Goal: Task Accomplishment & Management: Use online tool/utility

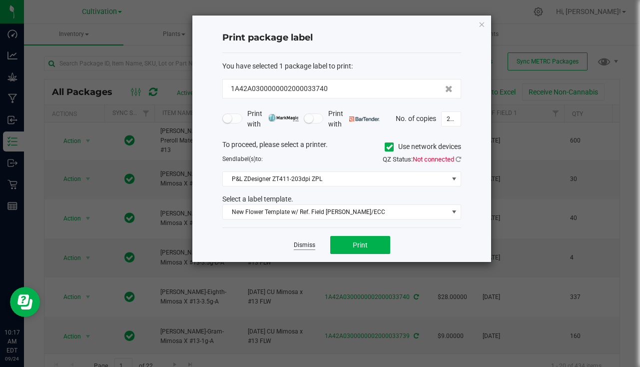
click at [305, 244] on link "Dismiss" at bounding box center [304, 245] width 21 height 8
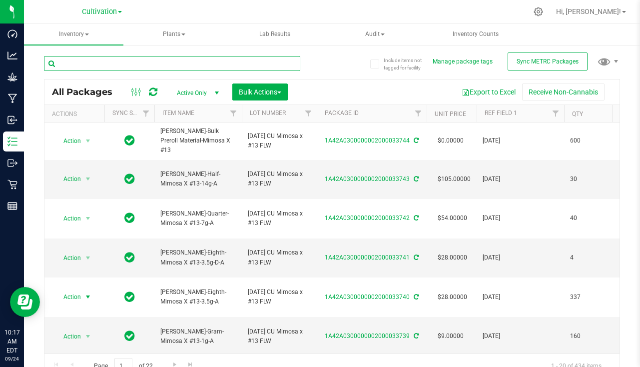
click at [192, 65] on input "text" at bounding box center [172, 63] width 256 height 15
type input "33493"
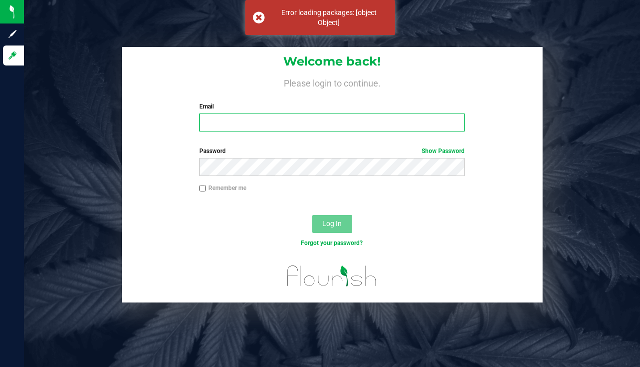
type input "[EMAIL_ADDRESS][DOMAIN_NAME]"
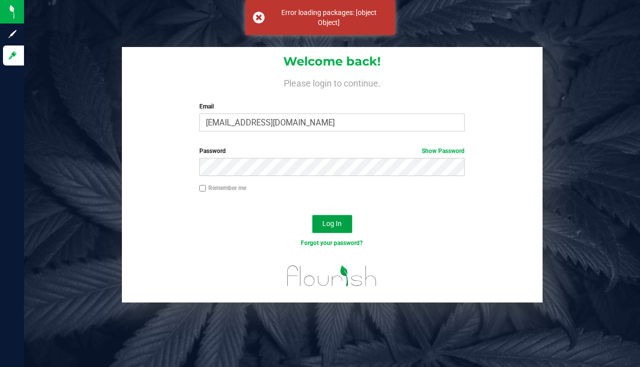
click at [333, 218] on button "Log In" at bounding box center [332, 224] width 40 height 18
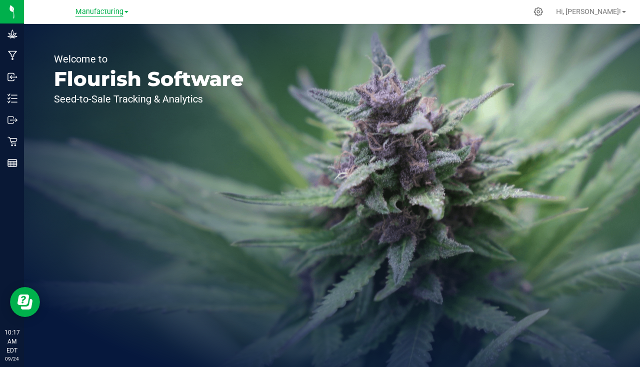
click at [97, 14] on span "Manufacturing" at bounding box center [99, 11] width 48 height 9
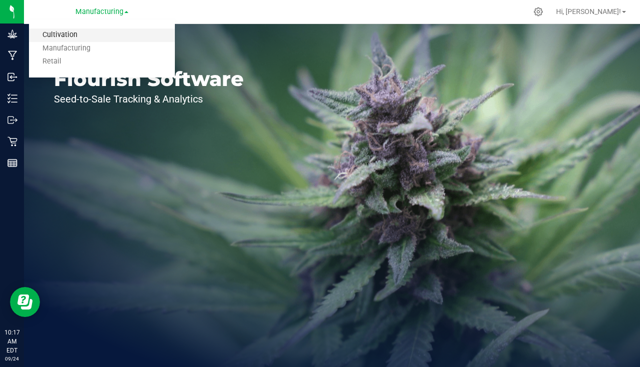
click at [60, 36] on link "Cultivation" at bounding box center [102, 34] width 146 height 13
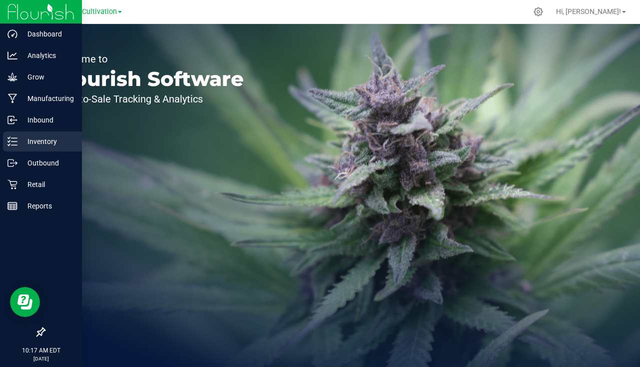
click at [30, 140] on p "Inventory" at bounding box center [47, 141] width 60 height 12
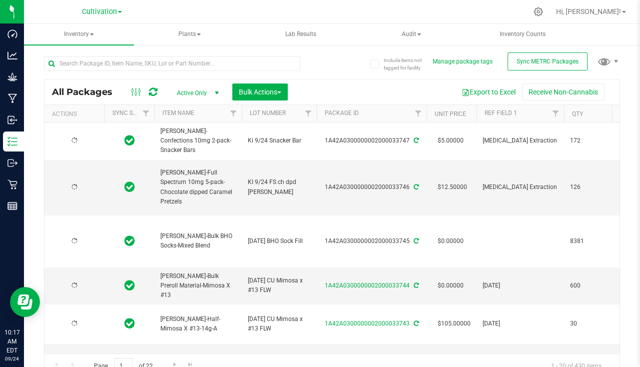
type input "[DATE]"
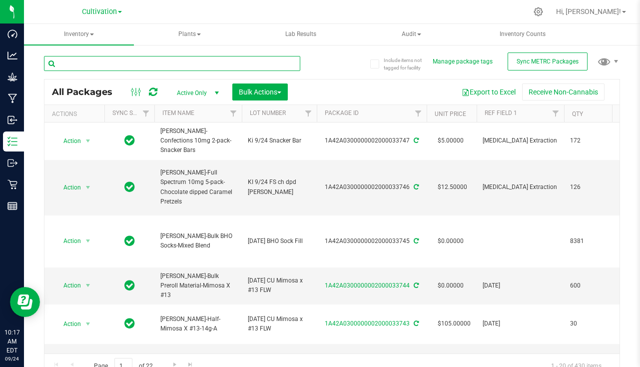
click at [152, 60] on input "text" at bounding box center [172, 63] width 256 height 15
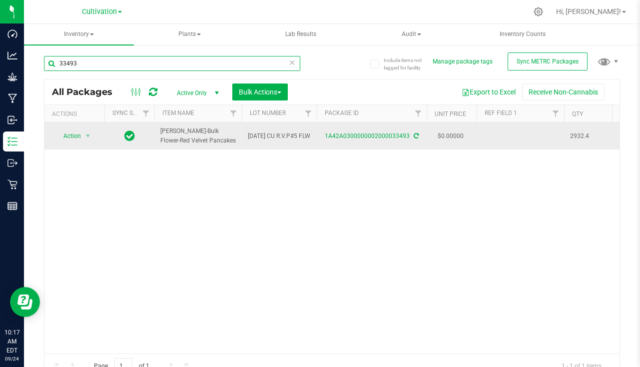
type input "33493"
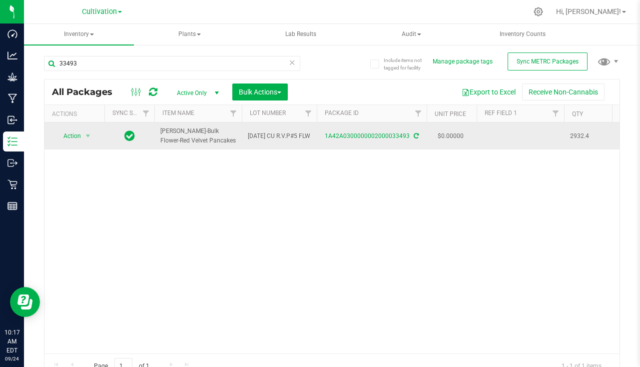
click at [498, 136] on td at bounding box center [519, 135] width 87 height 27
type input "[DATE]"
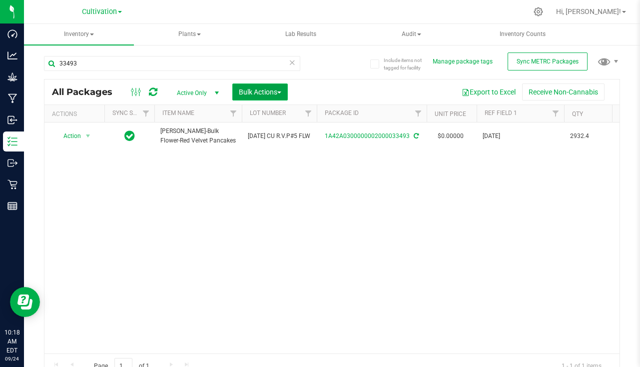
click at [255, 95] on span "Bulk Actions" at bounding box center [260, 92] width 42 height 8
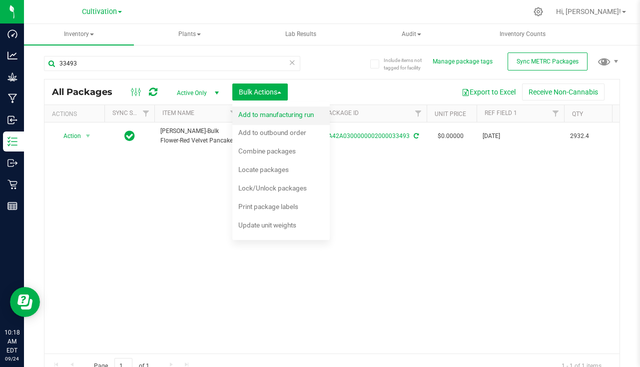
click at [267, 113] on span "Add to manufacturing run" at bounding box center [275, 114] width 75 height 8
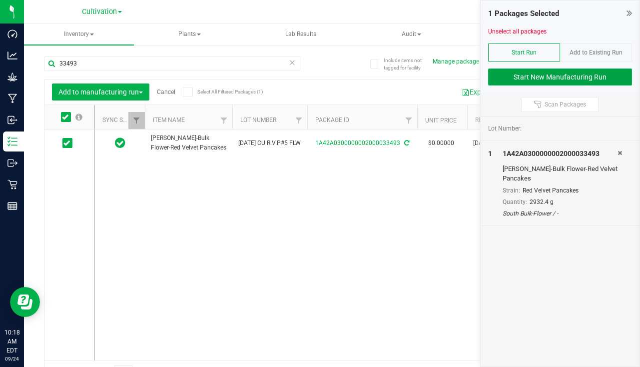
click at [549, 74] on button "Start New Manufacturing Run" at bounding box center [560, 76] width 144 height 17
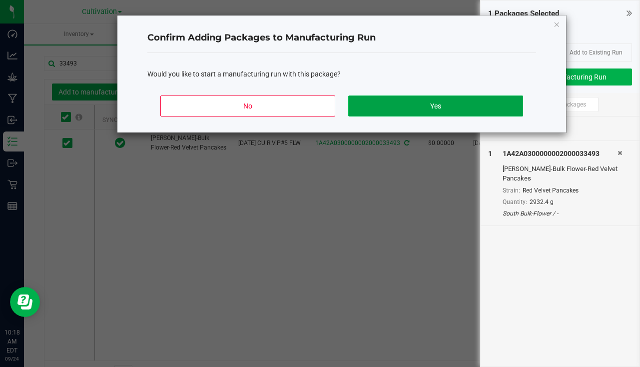
click at [416, 99] on button "Yes" at bounding box center [435, 105] width 175 height 21
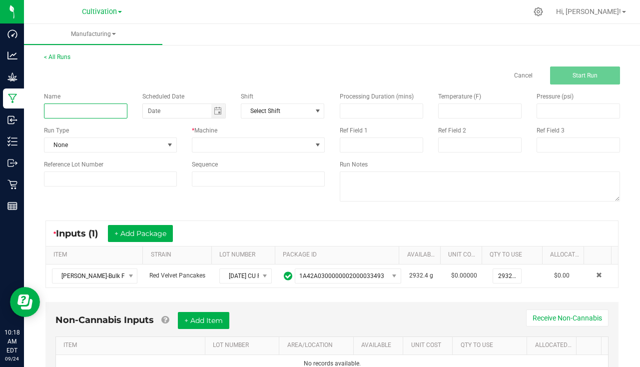
click at [51, 114] on input at bounding box center [85, 110] width 83 height 15
click at [216, 114] on span "Toggle calendar" at bounding box center [218, 111] width 8 height 8
type input "[PERSON_NAME] - Red Velvet Pancakes [DATE]"
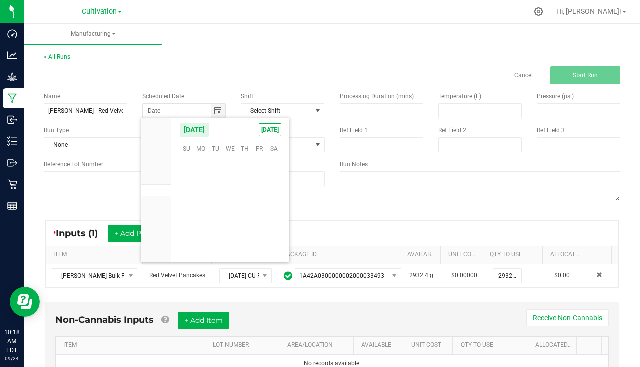
scroll to position [162021, 0]
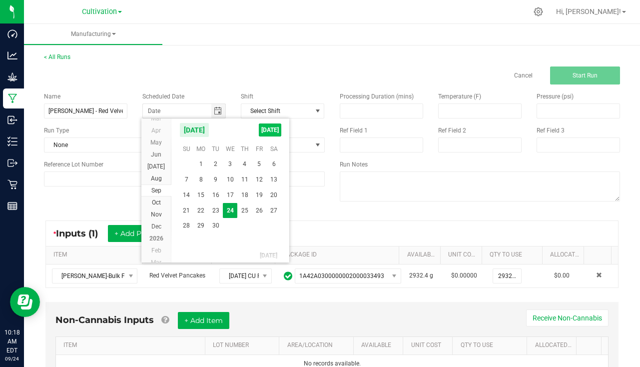
click at [264, 126] on span "[DATE]" at bounding box center [270, 129] width 22 height 13
type input "[DATE]"
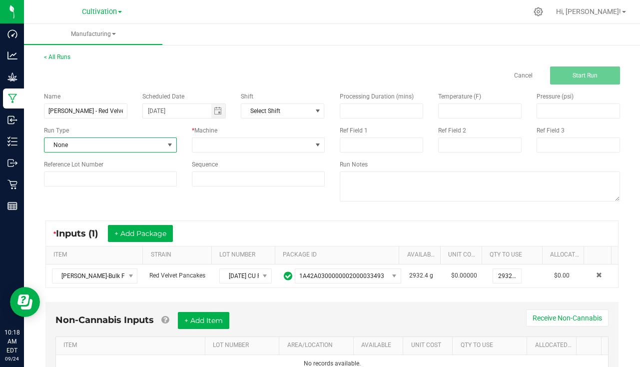
click at [119, 147] on span "None" at bounding box center [103, 145] width 119 height 14
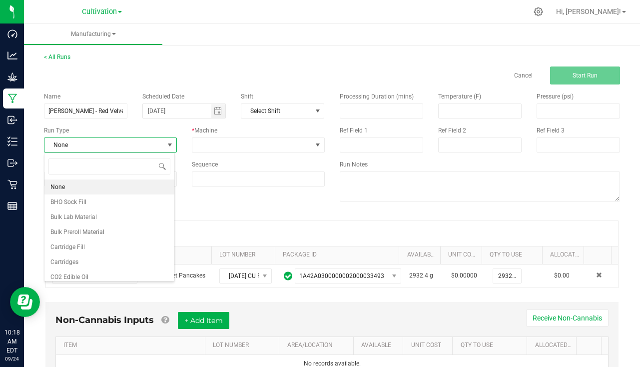
scroll to position [15, 131]
type input "pa"
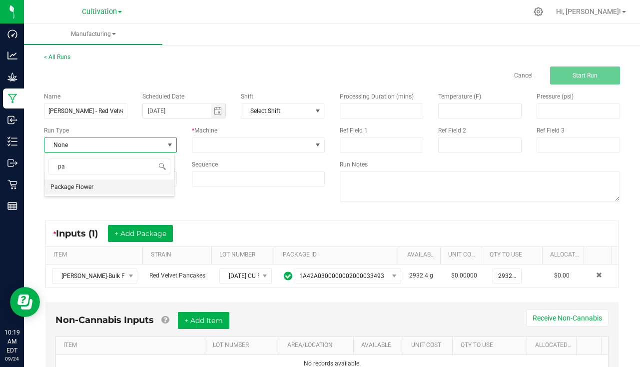
click at [84, 186] on span "Package Flower" at bounding box center [71, 187] width 43 height 10
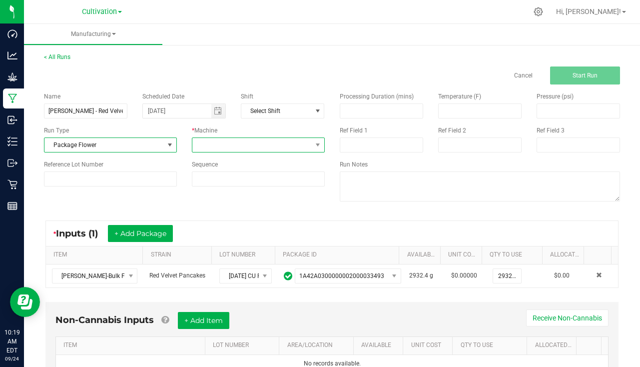
click at [209, 145] on span at bounding box center [251, 145] width 119 height 14
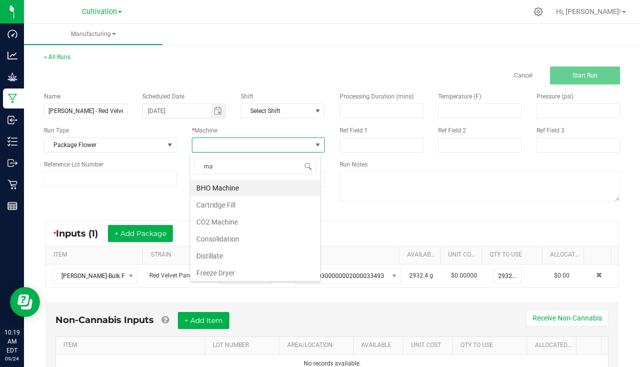
type input "man"
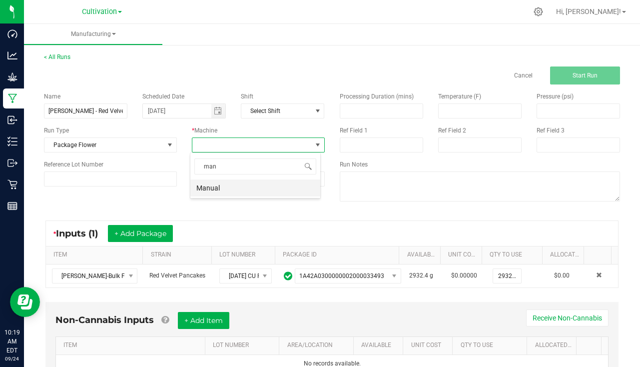
click at [236, 184] on li "Manual" at bounding box center [255, 187] width 130 height 17
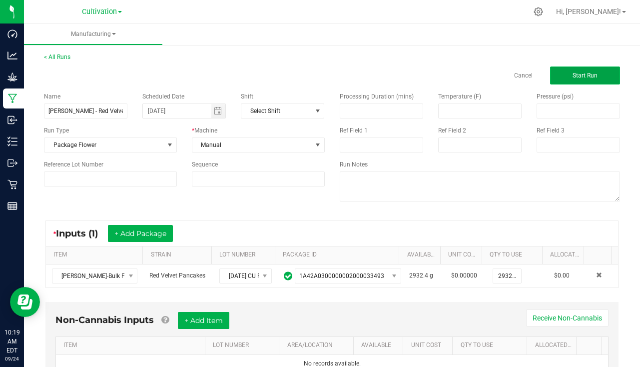
click at [560, 77] on button "Start Run" at bounding box center [585, 75] width 70 height 18
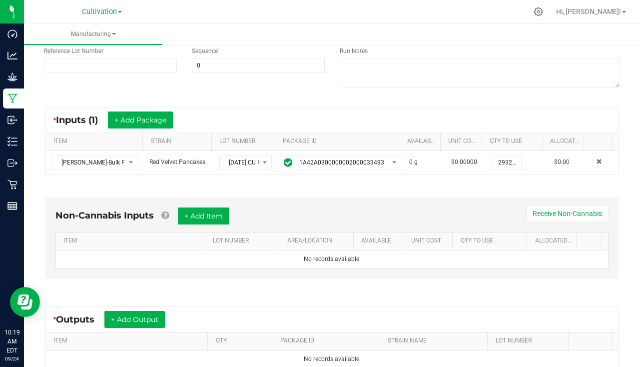
scroll to position [249, 0]
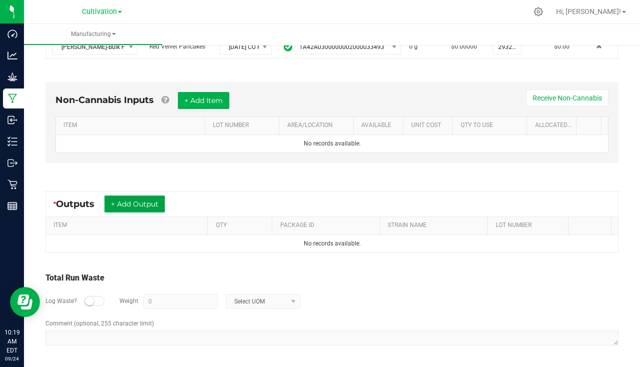
click at [133, 201] on button "+ Add Output" at bounding box center [134, 203] width 60 height 17
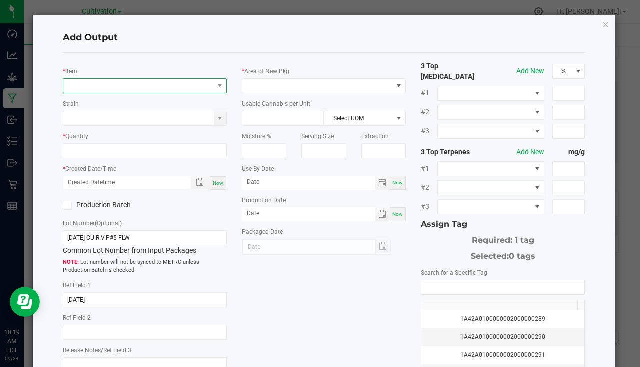
click at [111, 89] on span "NO DATA FOUND" at bounding box center [138, 86] width 150 height 14
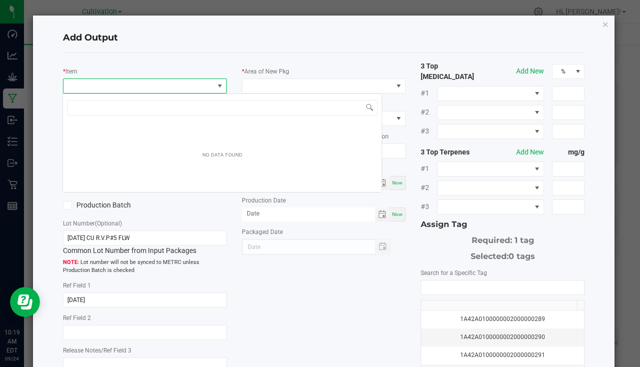
scroll to position [15, 162]
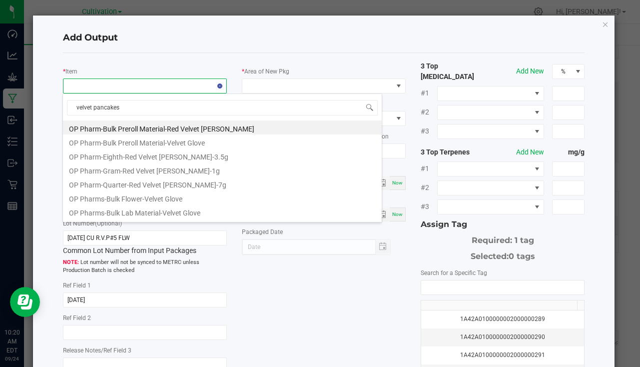
type input "velvet pancakes-"
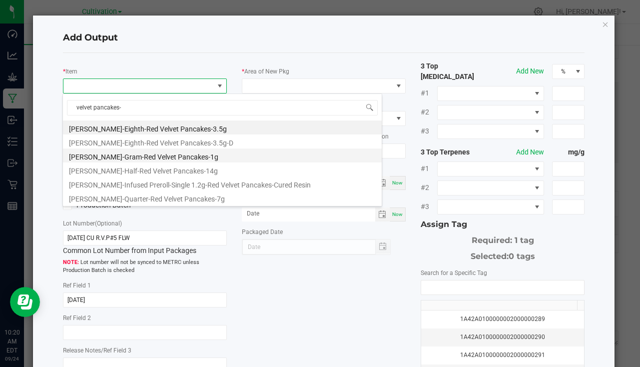
click at [133, 150] on li "[PERSON_NAME]-Gram-Red Velvet Pancakes-1g" at bounding box center [222, 155] width 319 height 14
type input "0 ea"
type input "1"
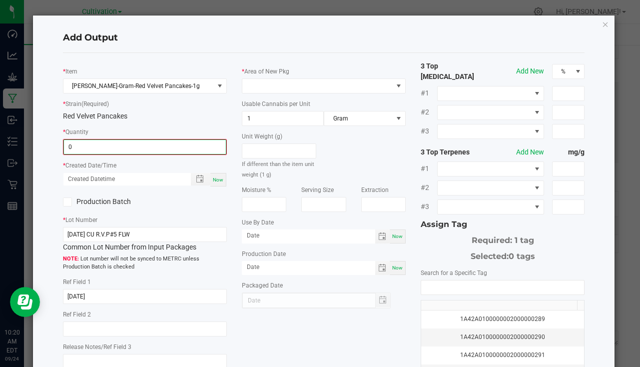
click at [113, 152] on input "0" at bounding box center [145, 147] width 162 height 14
type input "210 ea"
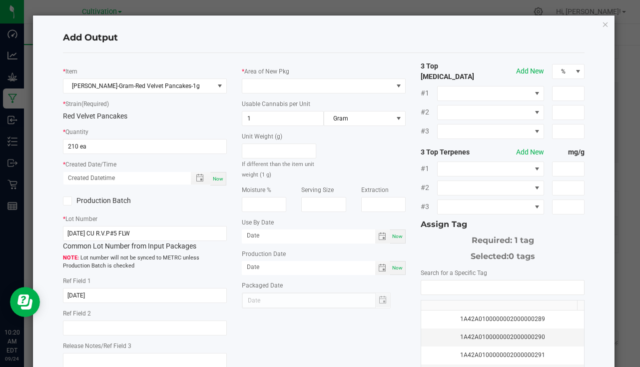
click at [219, 176] on span "Now" at bounding box center [218, 178] width 10 height 5
type input "[DATE] 10:20 AM"
type input "[DATE]"
click at [256, 84] on span at bounding box center [317, 86] width 150 height 14
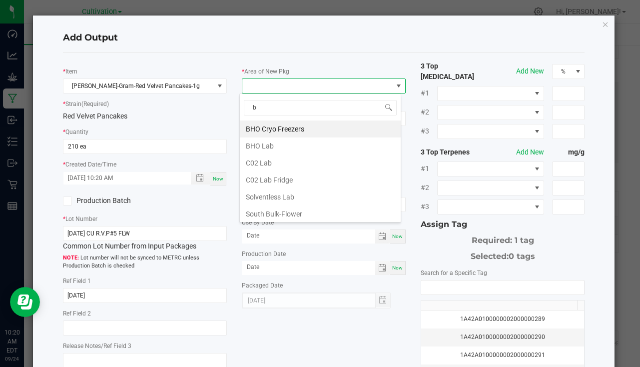
type input "bu"
click at [275, 126] on li "South Bulk-Flower" at bounding box center [320, 128] width 161 height 17
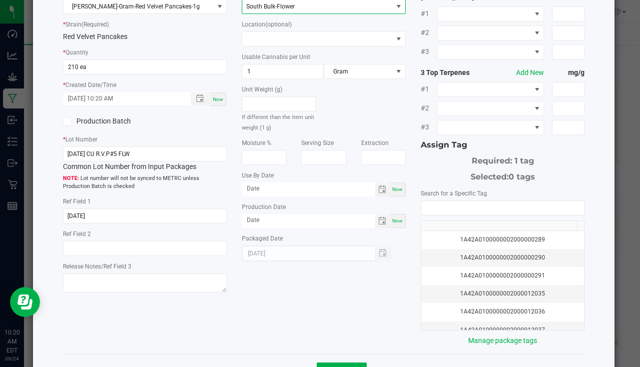
scroll to position [100, 0]
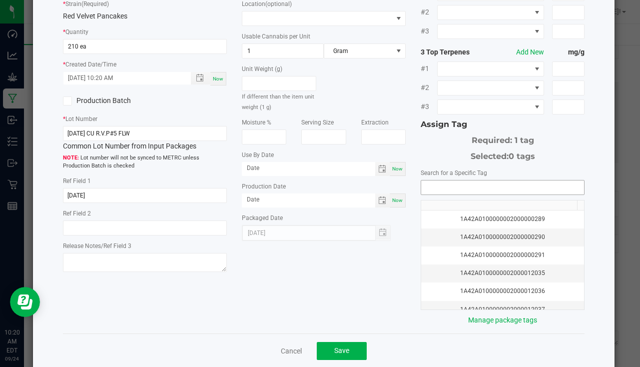
click at [441, 180] on input "NO DATA FOUND" at bounding box center [502, 187] width 163 height 14
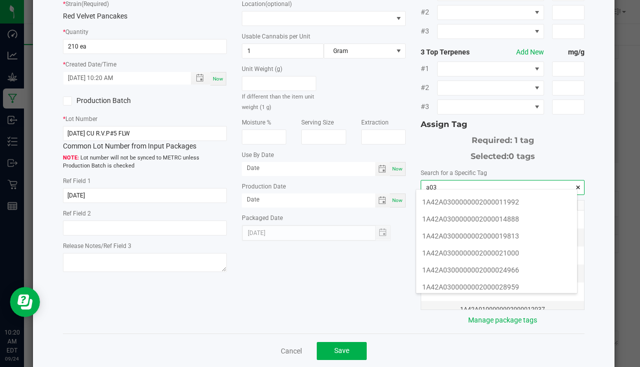
scroll to position [150, 0]
click at [480, 255] on li "1A42A0300000002000033748" at bounding box center [496, 253] width 161 height 17
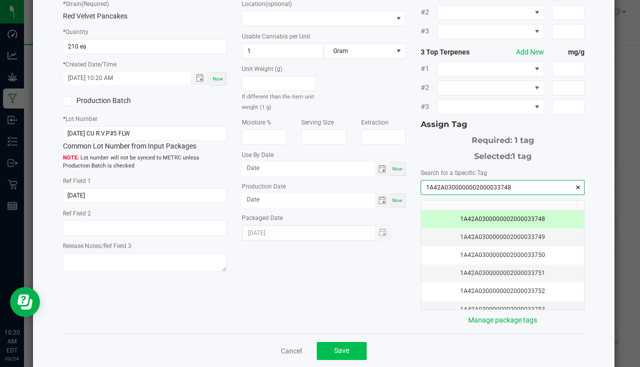
type input "1A42A0300000002000033748"
click at [349, 342] on button "Save" at bounding box center [342, 351] width 50 height 18
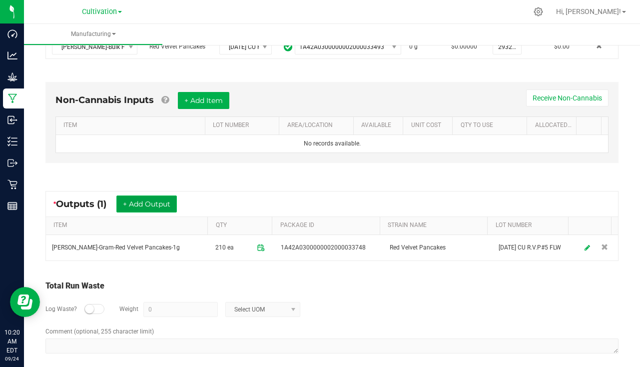
click at [138, 205] on button "+ Add Output" at bounding box center [146, 203] width 60 height 17
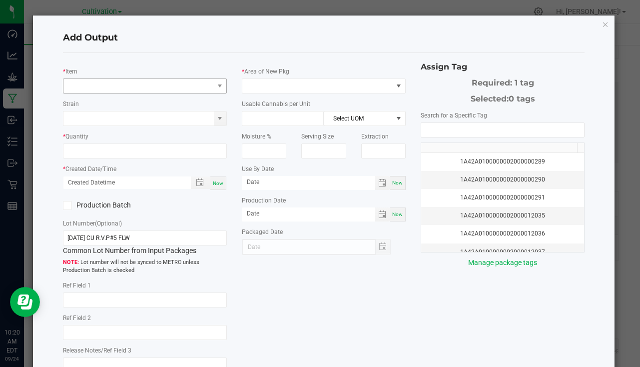
type input "[DATE]"
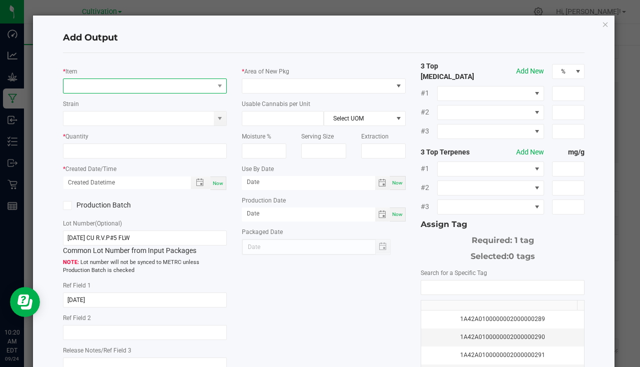
click at [86, 82] on span "NO DATA FOUND" at bounding box center [138, 86] width 150 height 14
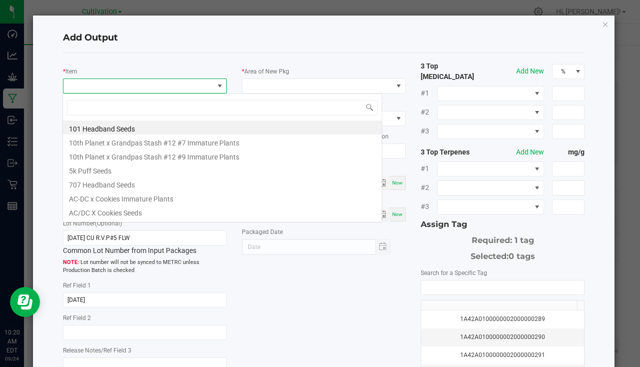
scroll to position [15, 162]
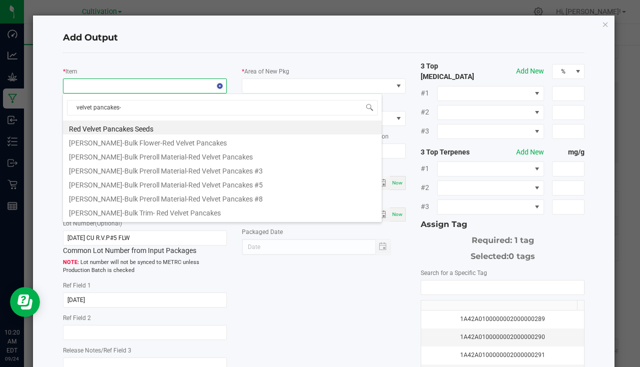
type input "velvet pancakes-3"
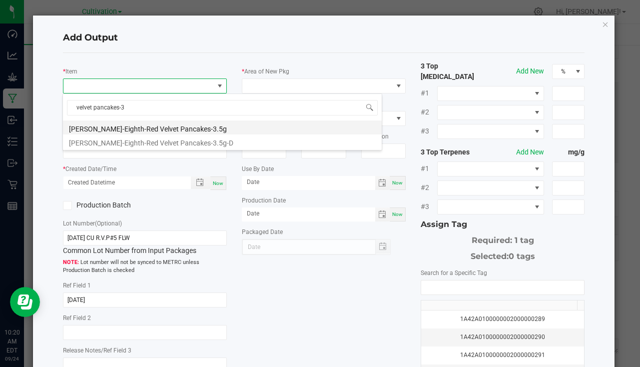
click at [164, 129] on li "[PERSON_NAME]-Eighth-Red Velvet Pancakes-3.5g" at bounding box center [222, 127] width 319 height 14
type input "0 ea"
type input "3.5"
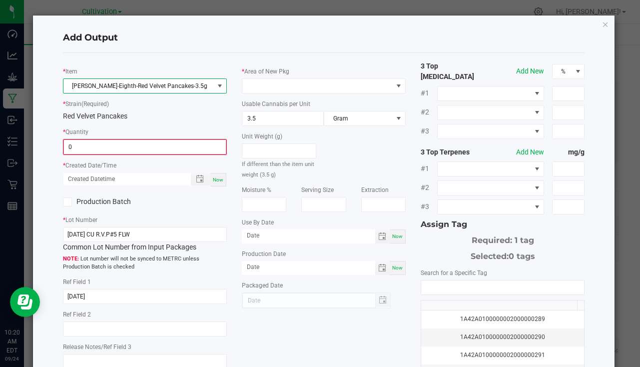
click at [77, 149] on input "0" at bounding box center [145, 147] width 162 height 14
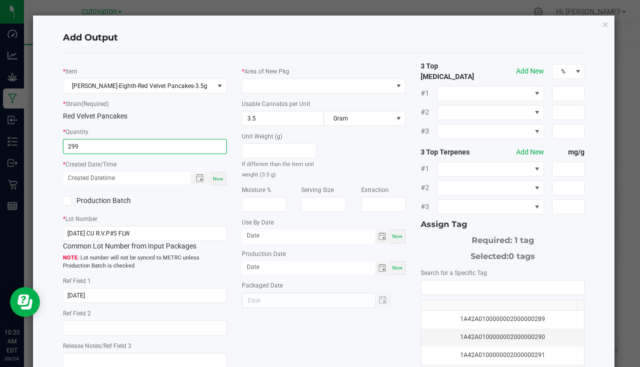
type input "299 ea"
click at [221, 181] on div "Now" at bounding box center [218, 178] width 16 height 13
type input "[DATE] 10:20 AM"
type input "[DATE]"
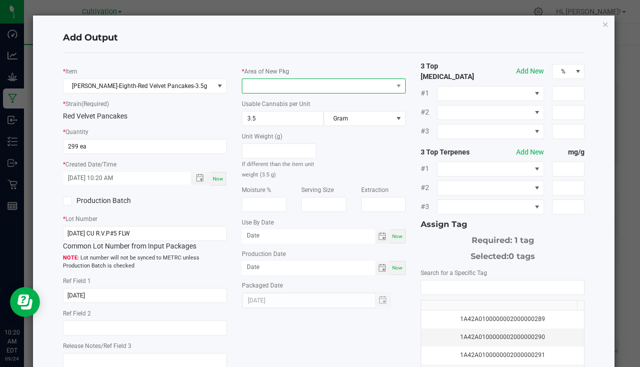
click at [261, 81] on span at bounding box center [317, 86] width 150 height 14
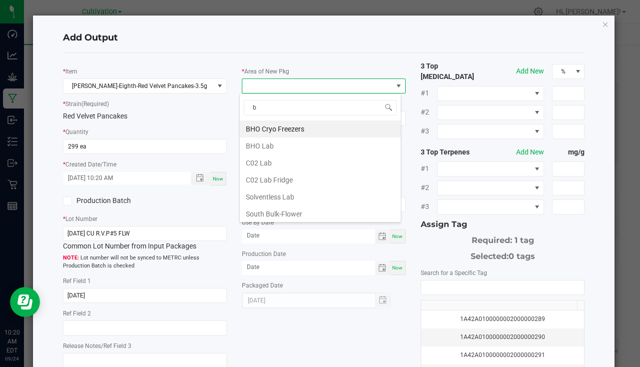
type input "bu"
click at [276, 126] on li "South Bulk-Flower" at bounding box center [320, 128] width 161 height 17
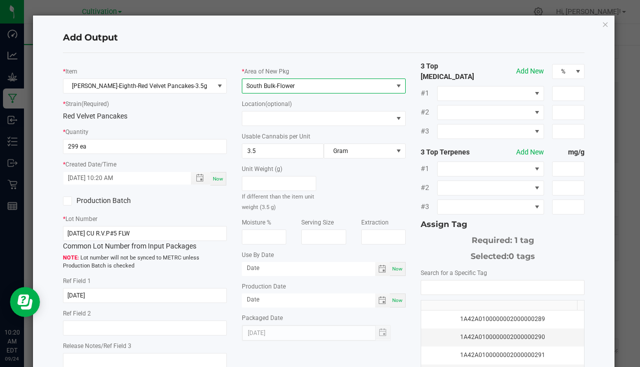
scroll to position [110, 0]
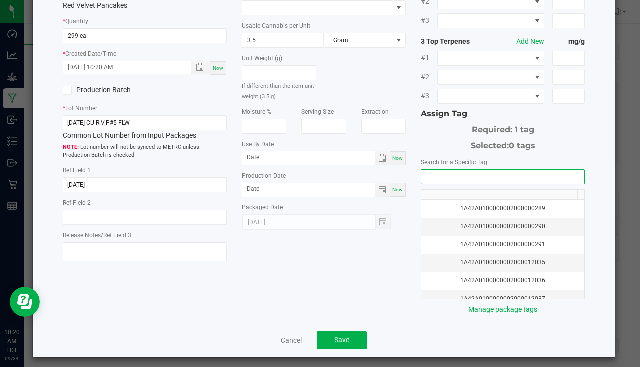
click at [441, 171] on input "NO DATA FOUND" at bounding box center [502, 177] width 163 height 14
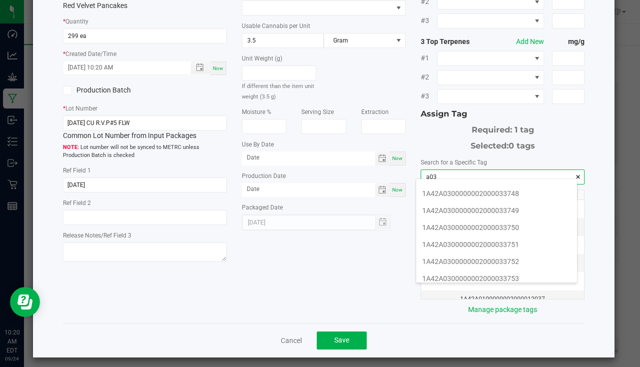
scroll to position [150, 0]
click at [492, 260] on li "1A42A0300000002000033749" at bounding box center [496, 260] width 161 height 17
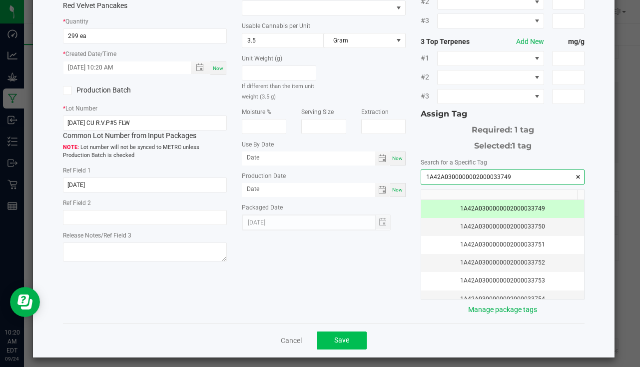
type input "1A42A0300000002000033749"
click at [342, 336] on span "Save" at bounding box center [341, 340] width 15 height 8
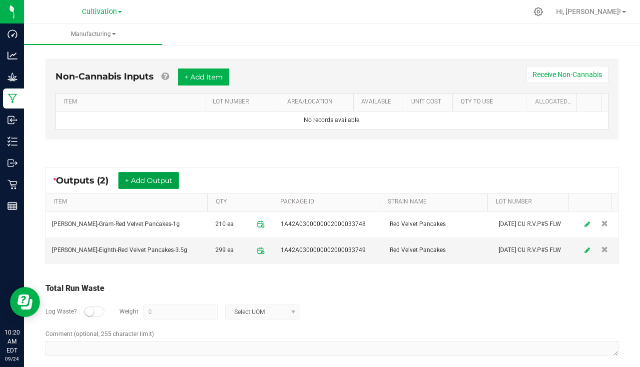
scroll to position [283, 0]
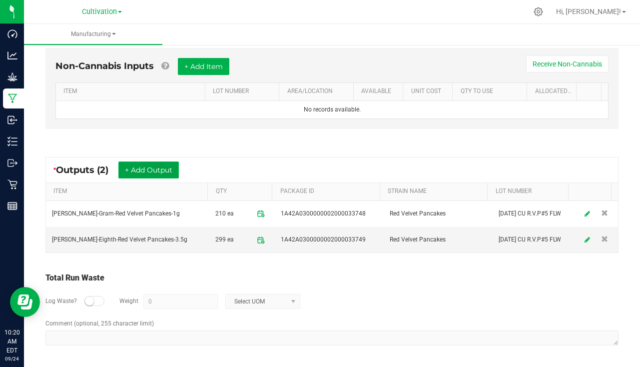
click at [144, 168] on button "+ Add Output" at bounding box center [148, 169] width 60 height 17
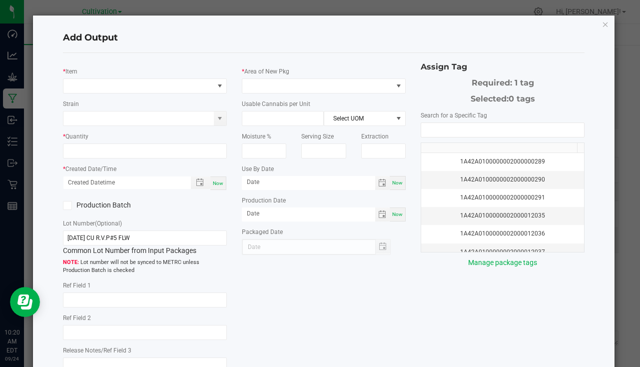
type input "[DATE]"
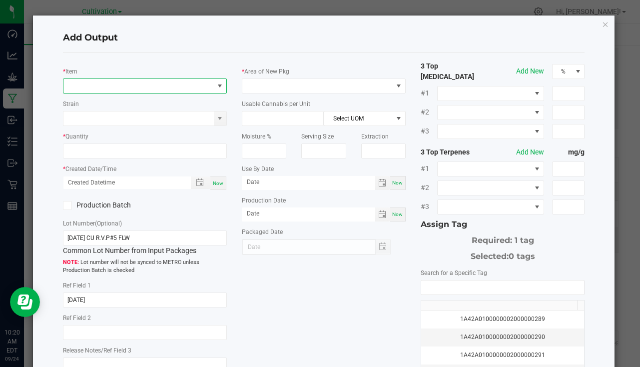
click at [121, 78] on span "NO DATA FOUND" at bounding box center [145, 85] width 164 height 15
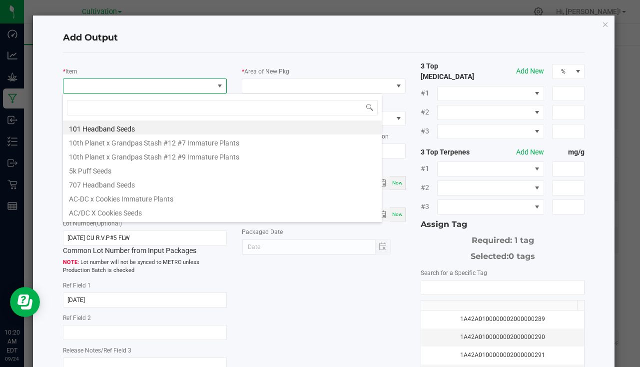
scroll to position [15, 162]
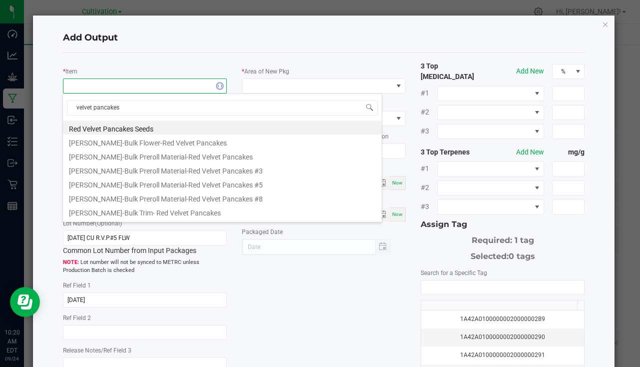
type input "velvet pancakes-"
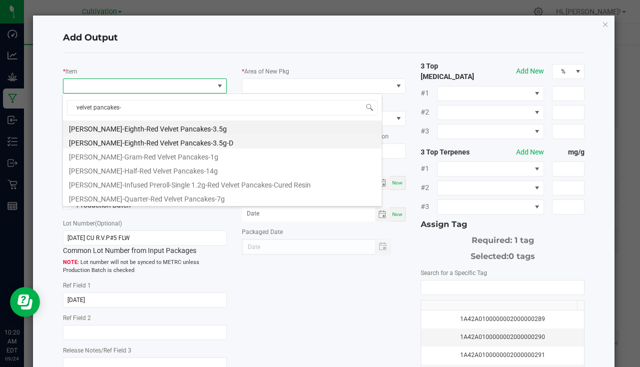
click at [168, 139] on li "[PERSON_NAME]-Eighth-Red Velvet Pancakes-3.5g-D" at bounding box center [222, 141] width 319 height 14
type input "0 ea"
type input "3.5"
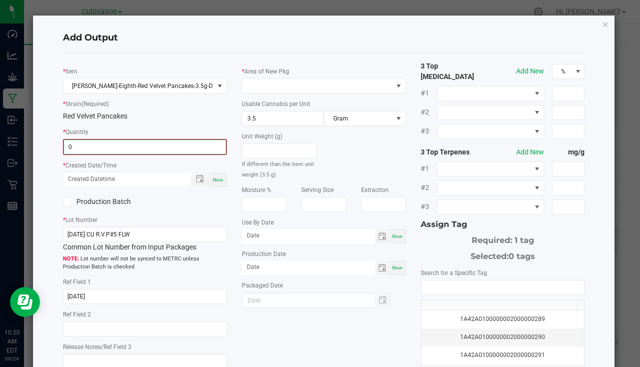
click at [107, 151] on input "0" at bounding box center [145, 147] width 162 height 14
type input "4 ea"
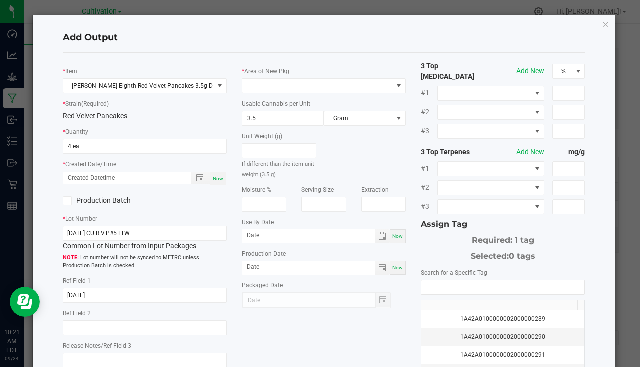
click at [208, 171] on div "* Created Date/Time Now" at bounding box center [145, 172] width 164 height 27
click at [218, 176] on div "Now" at bounding box center [218, 178] width 16 height 13
type input "[DATE] 10:21 AM"
type input "[DATE]"
click at [270, 87] on span at bounding box center [317, 86] width 150 height 14
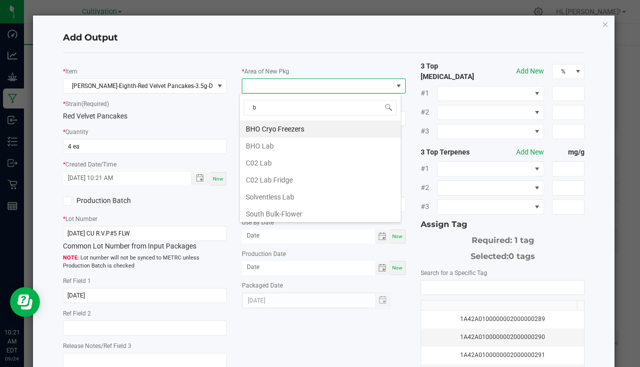
type input "bu"
drag, startPoint x: 294, startPoint y: 126, endPoint x: 340, endPoint y: 116, distance: 47.1
click at [294, 126] on li "South Bulk-Flower" at bounding box center [320, 128] width 161 height 17
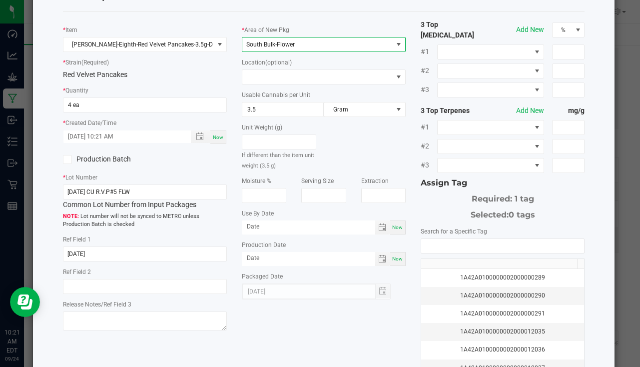
scroll to position [110, 0]
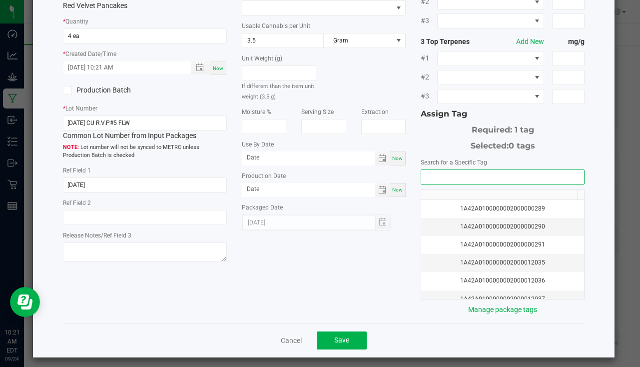
click at [447, 172] on input "NO DATA FOUND" at bounding box center [502, 177] width 163 height 14
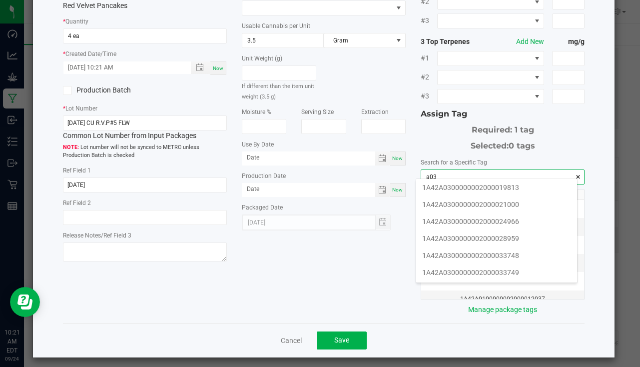
scroll to position [150, 0]
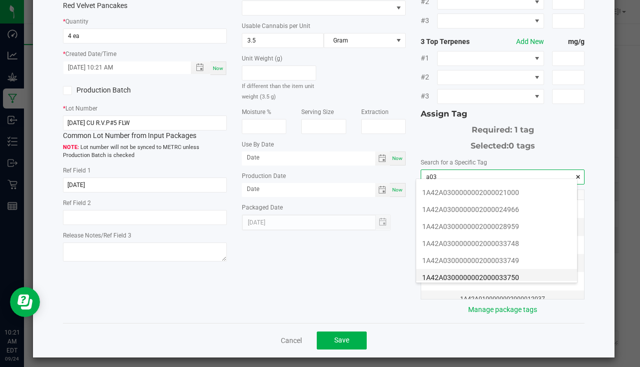
click at [499, 274] on li "1A42A0300000002000033750" at bounding box center [496, 277] width 161 height 17
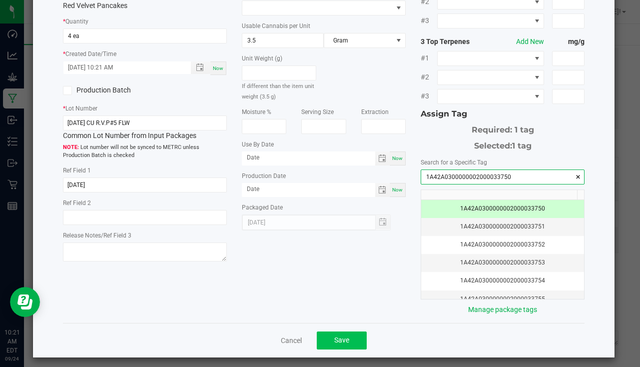
type input "1A42A0300000002000033750"
click at [328, 332] on button "Save" at bounding box center [342, 340] width 50 height 18
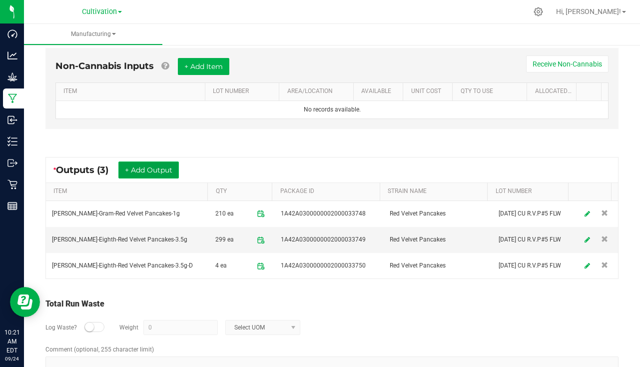
click at [160, 173] on button "+ Add Output" at bounding box center [148, 169] width 60 height 17
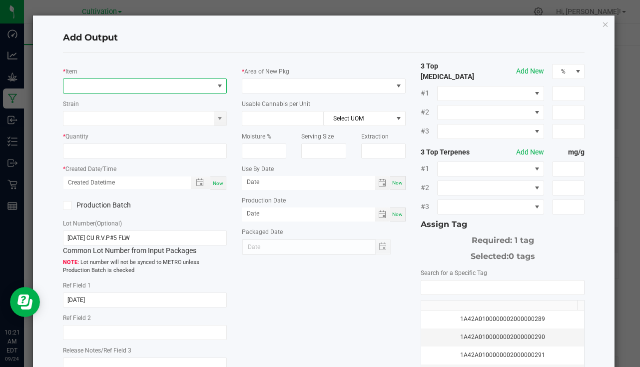
click at [92, 79] on span "NO DATA FOUND" at bounding box center [138, 86] width 150 height 14
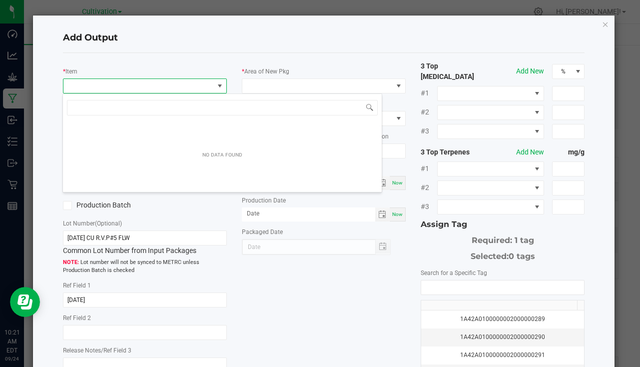
scroll to position [15, 162]
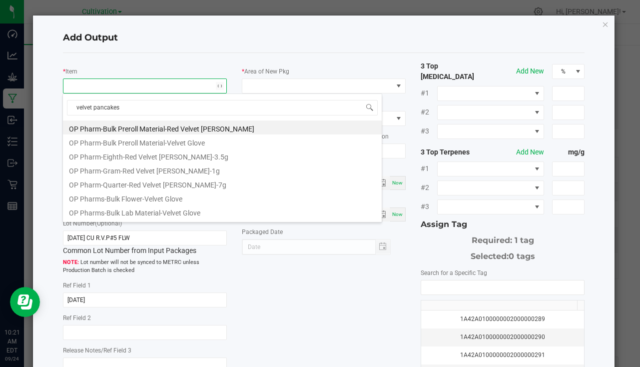
type input "velvet pancakes-"
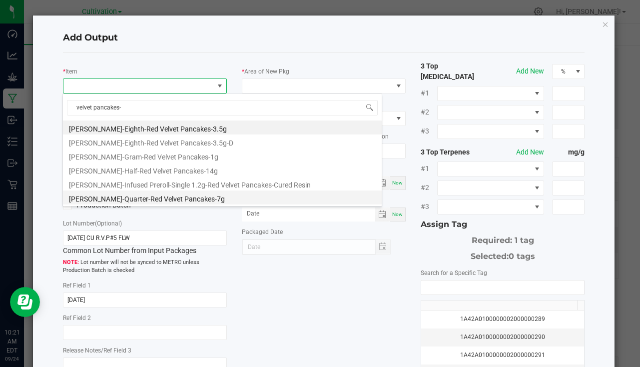
click at [176, 198] on li "[PERSON_NAME]-Quarter-Red Velvet Pancakes-7g" at bounding box center [222, 197] width 319 height 14
type input "0 ea"
type input "7"
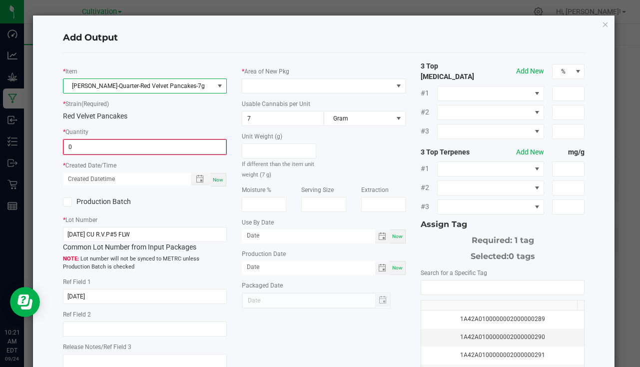
click at [127, 148] on input "0" at bounding box center [145, 147] width 162 height 14
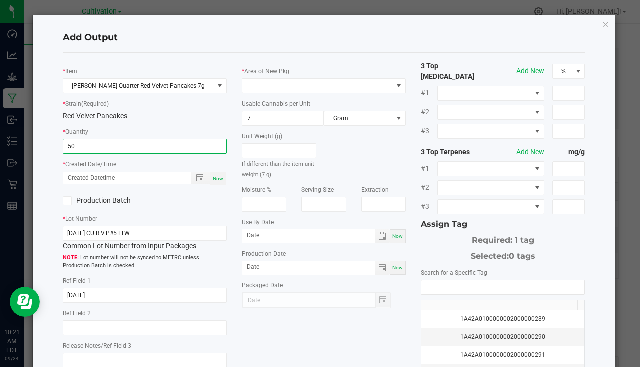
type input "50 ea"
click at [214, 178] on span "Now" at bounding box center [218, 178] width 10 height 5
type input "[DATE] 10:21 AM"
type input "[DATE]"
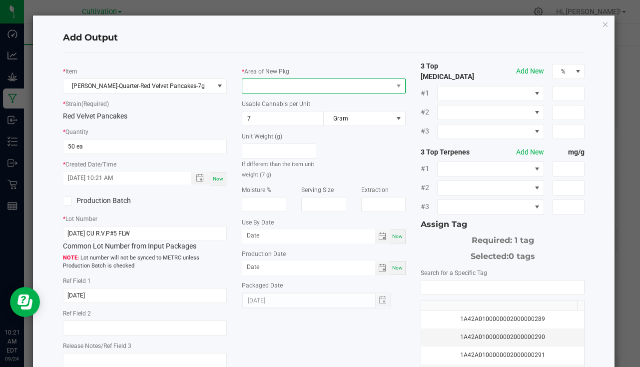
click at [266, 82] on span at bounding box center [317, 86] width 150 height 14
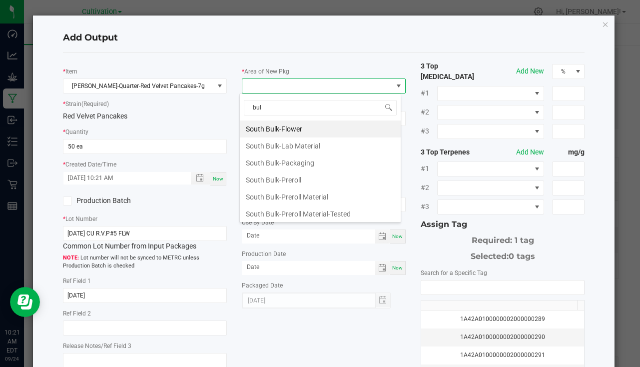
type input "bulk"
click at [254, 130] on li "South Bulk-Flower" at bounding box center [320, 128] width 161 height 17
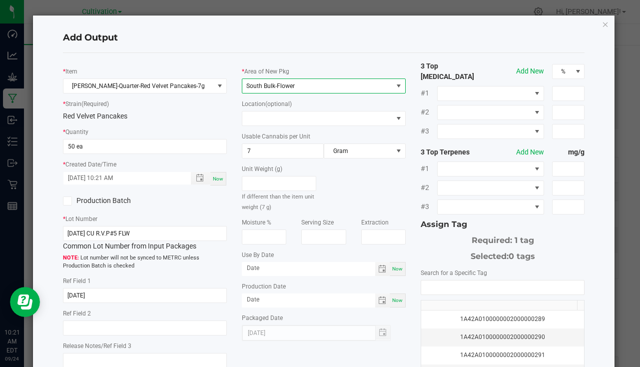
scroll to position [110, 0]
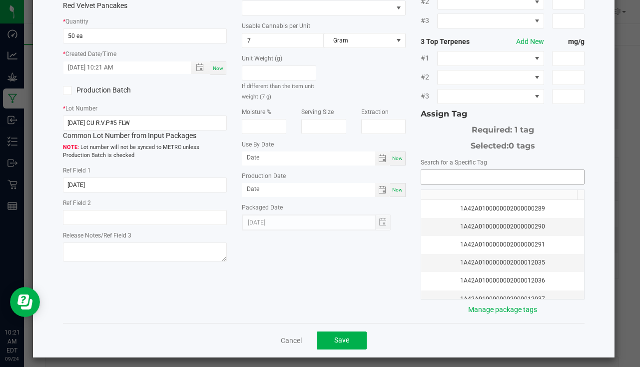
click at [430, 170] on input "NO DATA FOUND" at bounding box center [502, 177] width 163 height 14
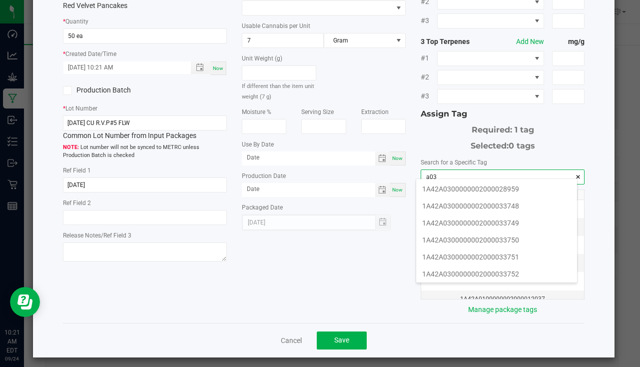
scroll to position [200, 0]
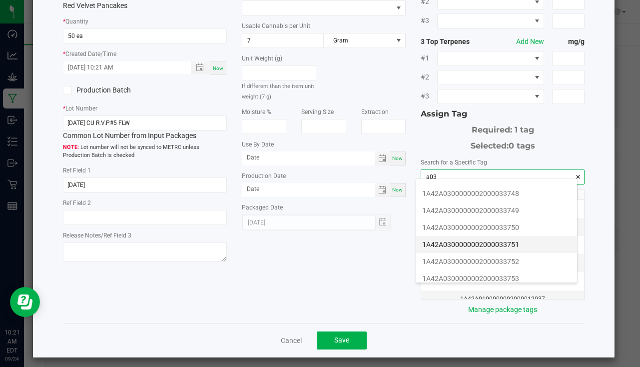
click at [513, 244] on li "1A42A0300000002000033751" at bounding box center [496, 244] width 161 height 17
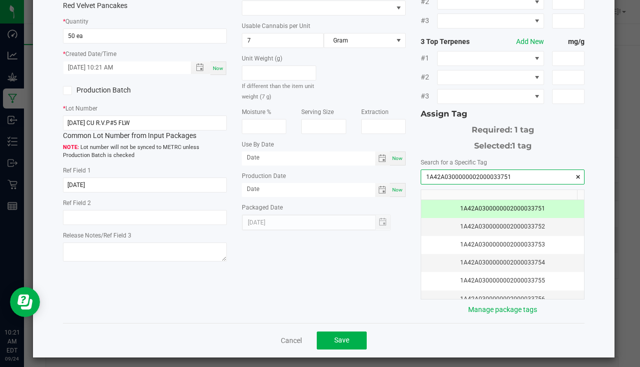
type input "1A42A0300000002000033751"
click at [350, 336] on button "Save" at bounding box center [342, 340] width 50 height 18
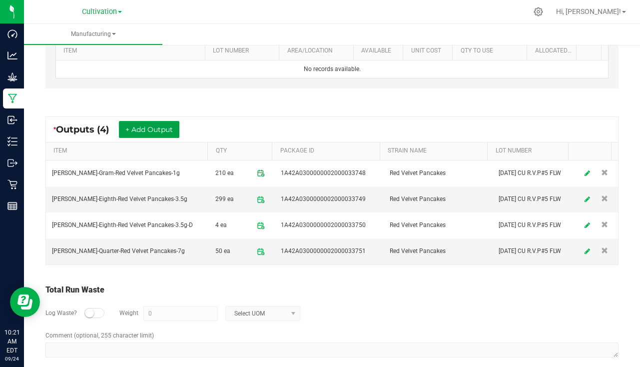
scroll to position [333, 0]
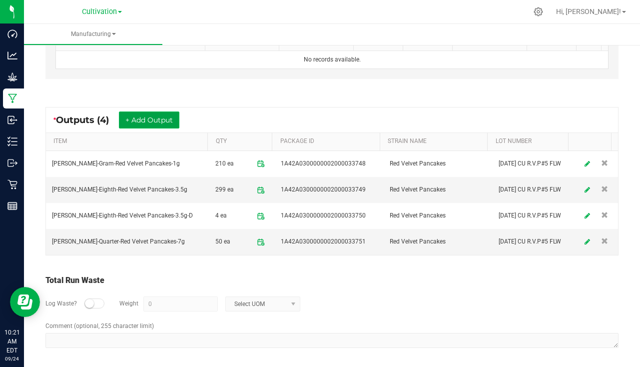
click at [145, 112] on button "+ Add Output" at bounding box center [149, 119] width 60 height 17
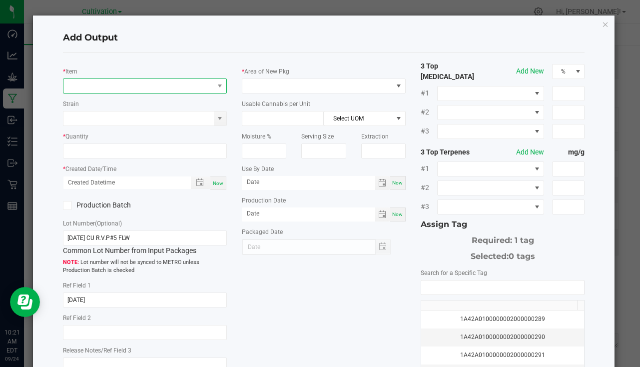
click at [110, 81] on span "NO DATA FOUND" at bounding box center [138, 86] width 150 height 14
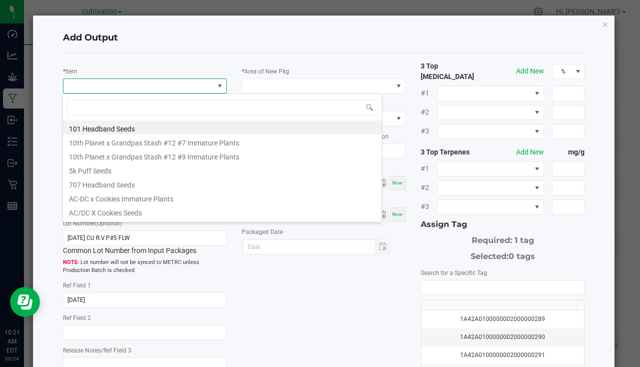
scroll to position [15, 162]
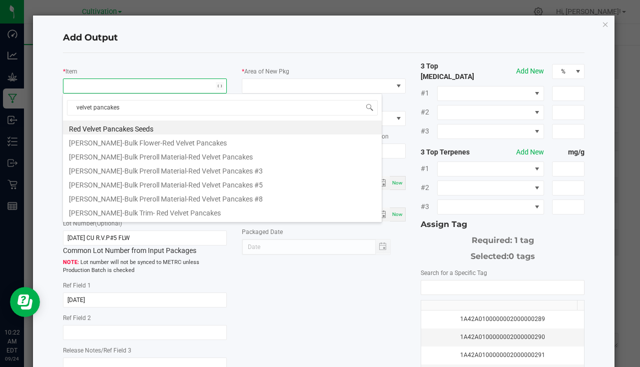
type input "velvet pancakes-"
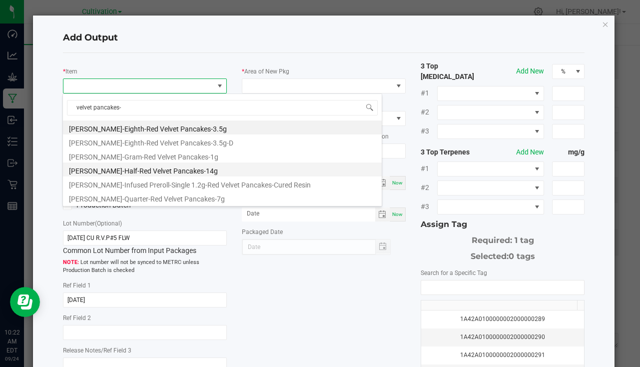
click at [179, 169] on li "[PERSON_NAME]-Half-Red Velvet Pancakes-14g" at bounding box center [222, 169] width 319 height 14
type input "0 ea"
type input "14"
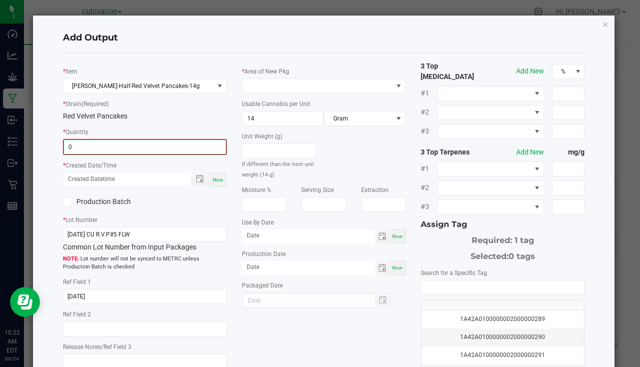
click at [112, 145] on input "0" at bounding box center [145, 147] width 162 height 14
type input "45 ea"
click at [217, 178] on span "Now" at bounding box center [218, 178] width 10 height 5
type input "[DATE] 10:22 AM"
type input "[DATE]"
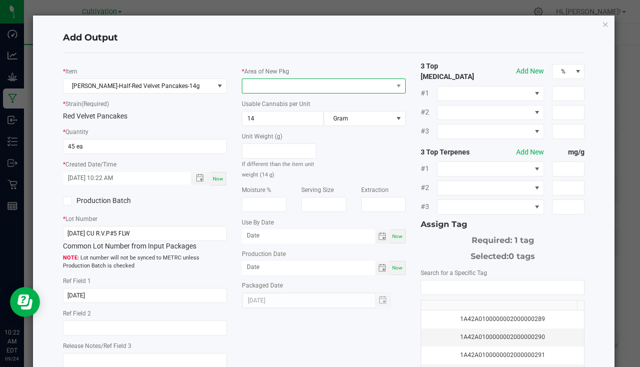
click at [264, 79] on span at bounding box center [317, 86] width 150 height 14
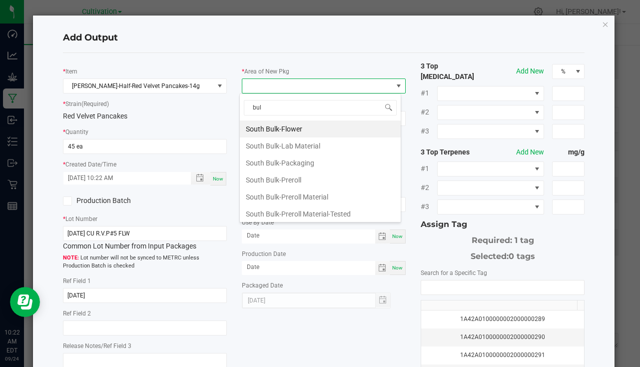
type input "bulk"
click at [312, 131] on li "South Bulk-Flower" at bounding box center [320, 128] width 161 height 17
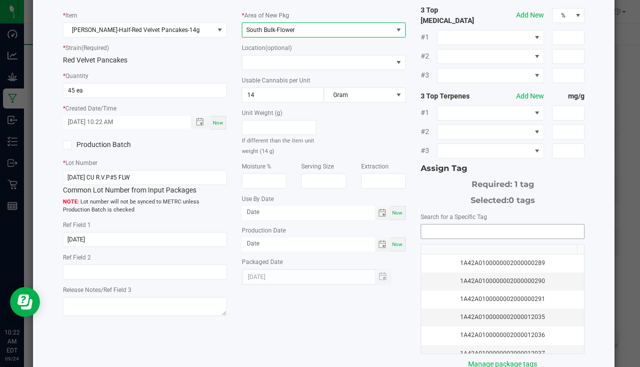
scroll to position [100, 0]
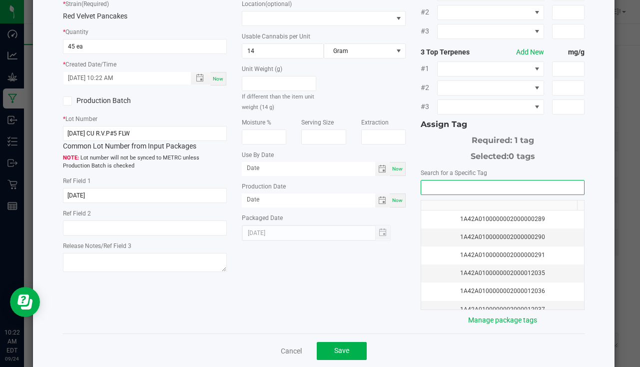
click at [455, 181] on input "NO DATA FOUND" at bounding box center [502, 187] width 163 height 14
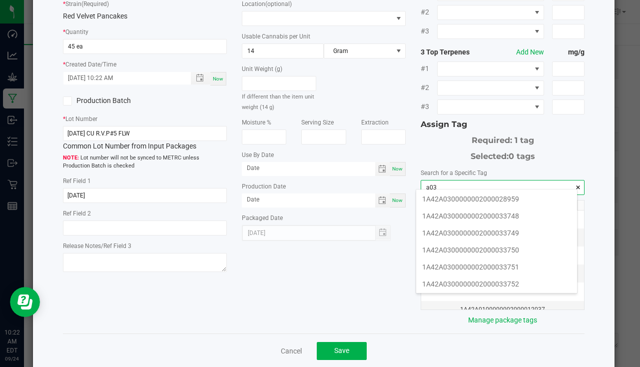
scroll to position [200, 0]
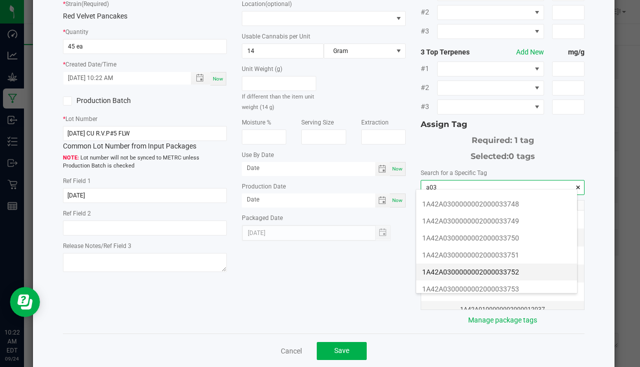
click at [517, 269] on li "1A42A0300000002000033752" at bounding box center [496, 271] width 161 height 17
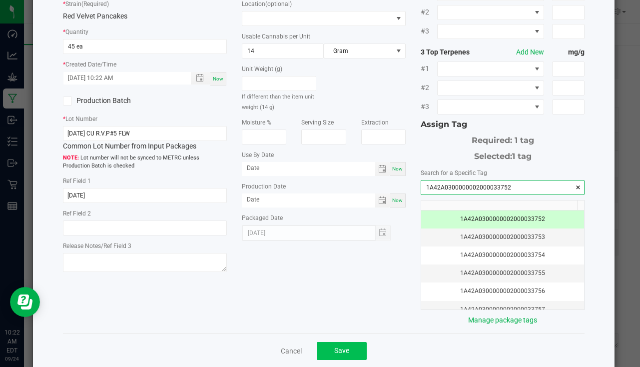
type input "1A42A0300000002000033752"
drag, startPoint x: 329, startPoint y: 341, endPoint x: 332, endPoint y: 336, distance: 5.1
click at [329, 342] on button "Save" at bounding box center [342, 351] width 50 height 18
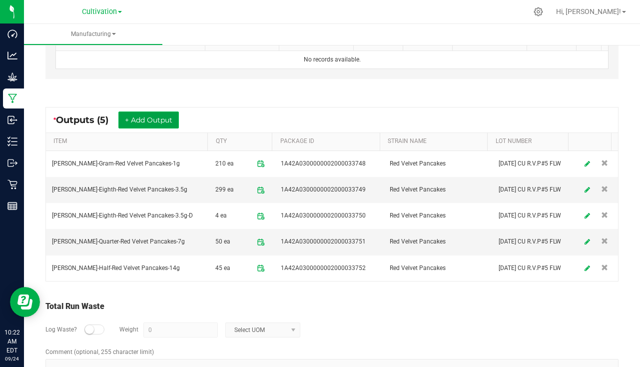
click at [148, 112] on button "+ Add Output" at bounding box center [148, 119] width 60 height 17
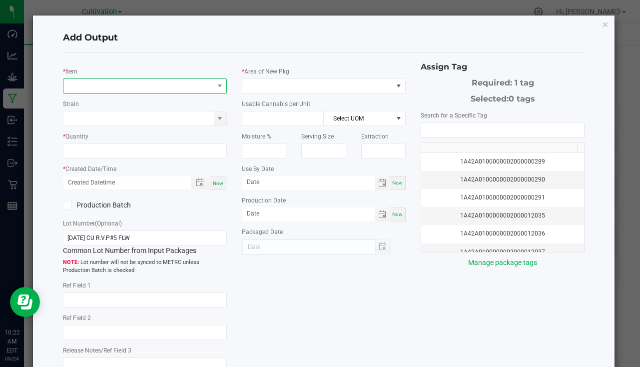
type input "[DATE]"
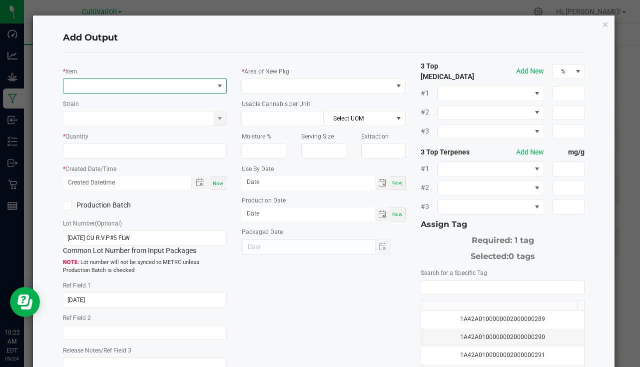
click at [113, 81] on span "NO DATA FOUND" at bounding box center [138, 86] width 150 height 14
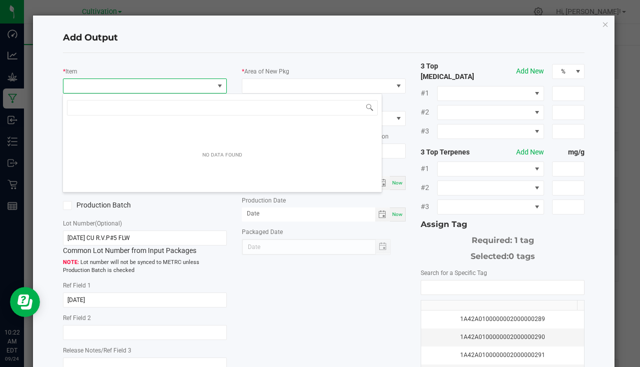
scroll to position [15, 162]
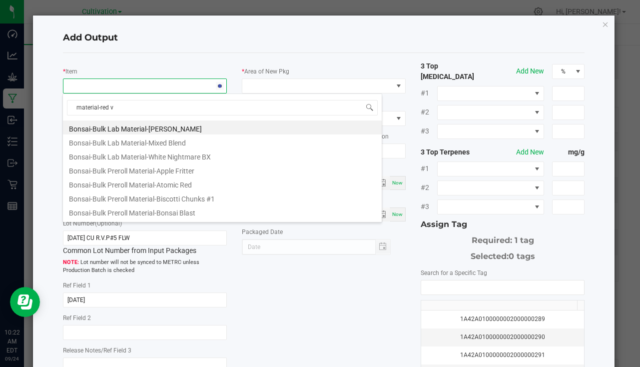
type input "material-red ve"
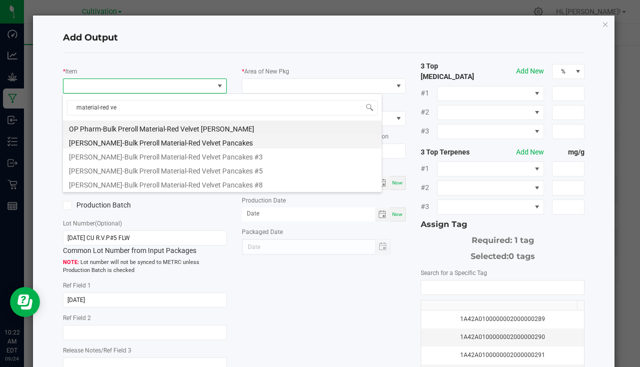
click at [179, 141] on li "[PERSON_NAME]-Bulk Preroll Material-Red Velvet Pancakes" at bounding box center [222, 141] width 319 height 14
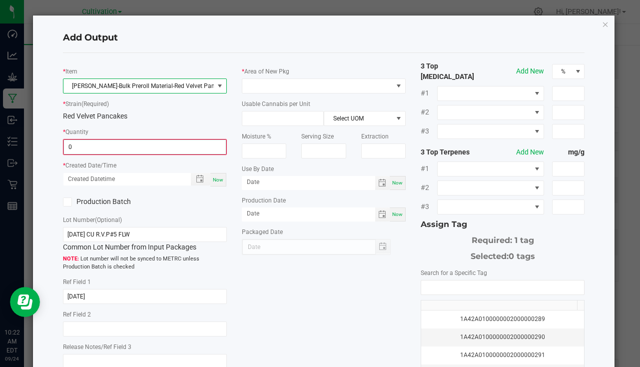
click at [131, 143] on input "0" at bounding box center [145, 147] width 162 height 14
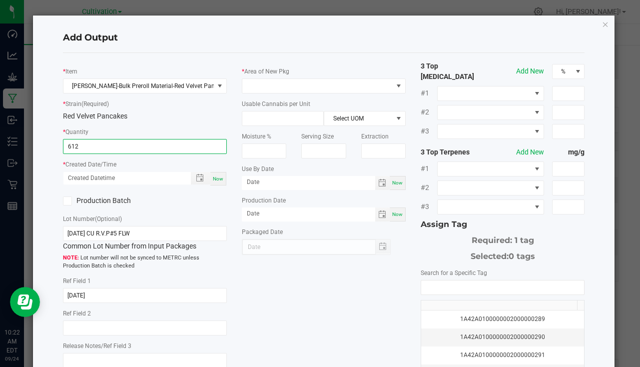
type input "612.0000 g"
click at [220, 170] on div "* Created Date/Time Now" at bounding box center [145, 172] width 164 height 27
click at [221, 169] on div "* Created Date/Time Now" at bounding box center [145, 172] width 164 height 27
click at [219, 176] on div "Now" at bounding box center [218, 178] width 16 height 13
type input "[DATE] 10:22 AM"
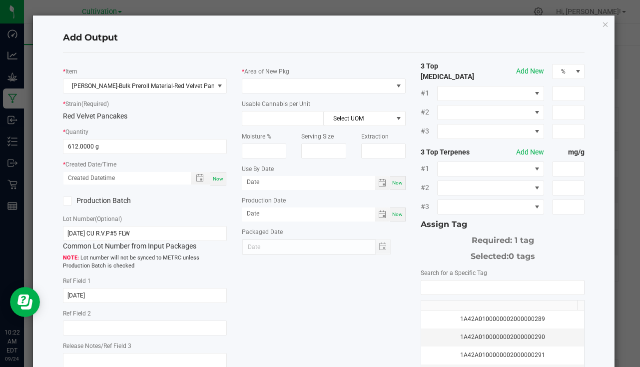
type input "[DATE]"
click at [242, 85] on span at bounding box center [324, 85] width 164 height 15
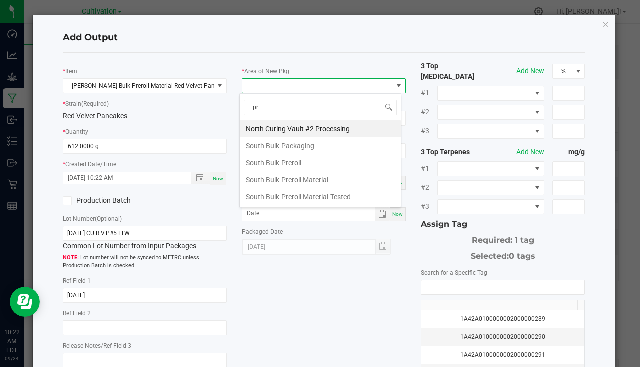
type input "pre"
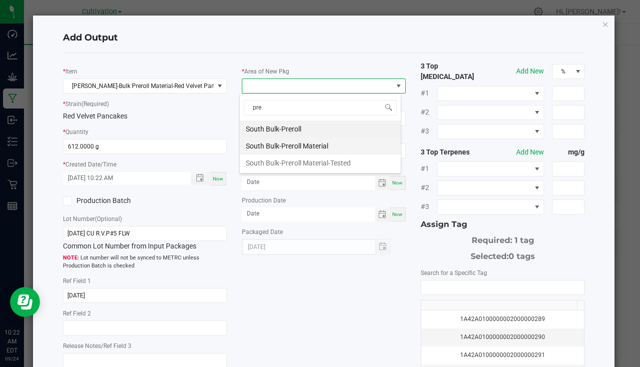
click at [318, 143] on li "South Bulk-Preroll Material" at bounding box center [320, 145] width 161 height 17
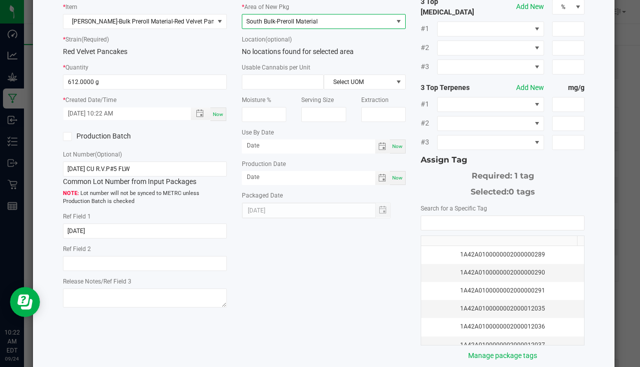
scroll to position [100, 0]
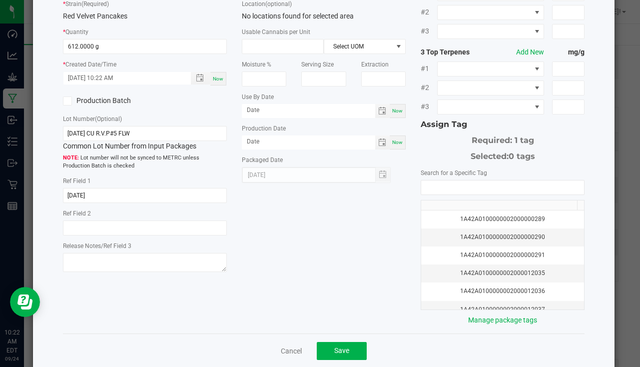
click at [466, 191] on div "1A42A0100000002000000289 1A42A0100000002000000290 1A42A0100000002000000291 1A42…" at bounding box center [503, 245] width 164 height 130
click at [464, 182] on input "NO DATA FOUND" at bounding box center [502, 187] width 163 height 14
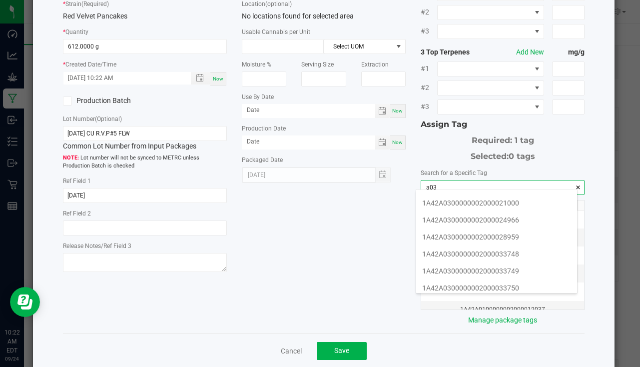
scroll to position [200, 0]
click at [499, 282] on li "1A42A0300000002000033753" at bounding box center [496, 288] width 161 height 17
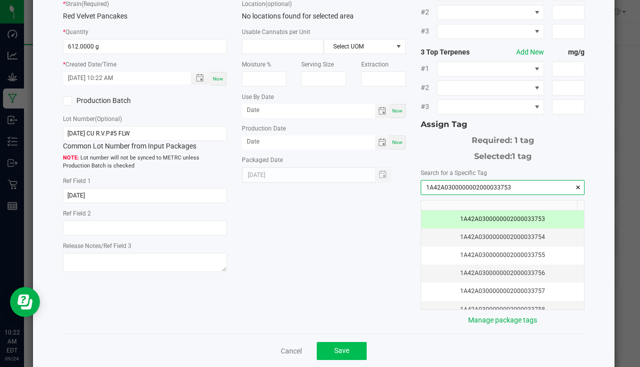
type input "1A42A0300000002000033753"
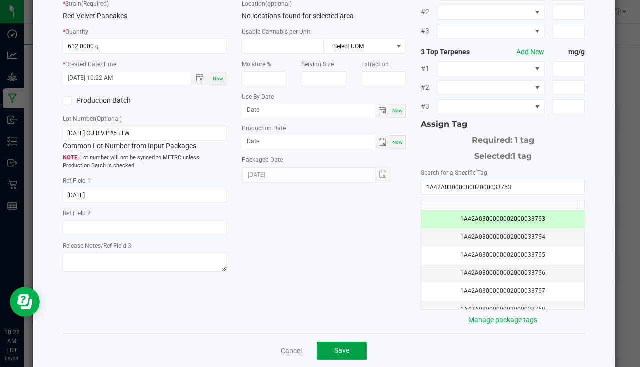
click at [340, 342] on button "Save" at bounding box center [342, 351] width 50 height 18
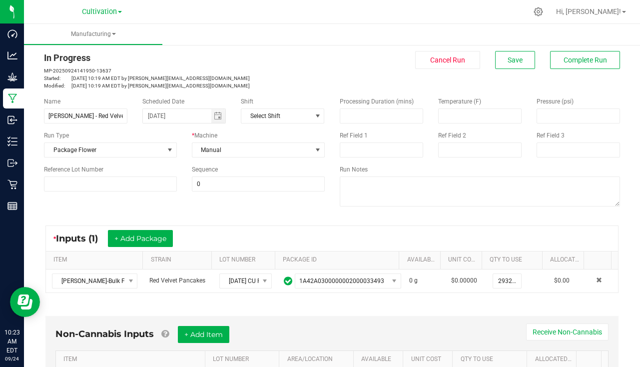
scroll to position [0, 0]
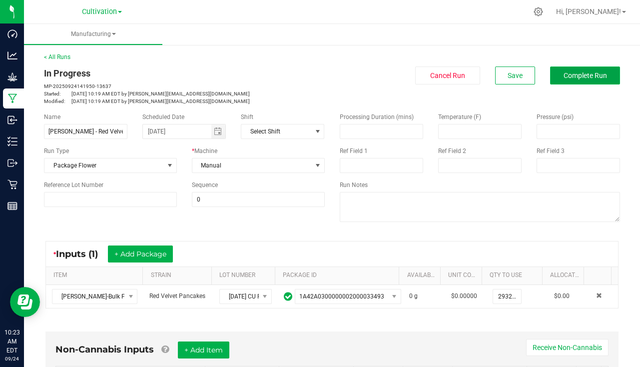
click at [578, 75] on span "Complete Run" at bounding box center [584, 75] width 43 height 8
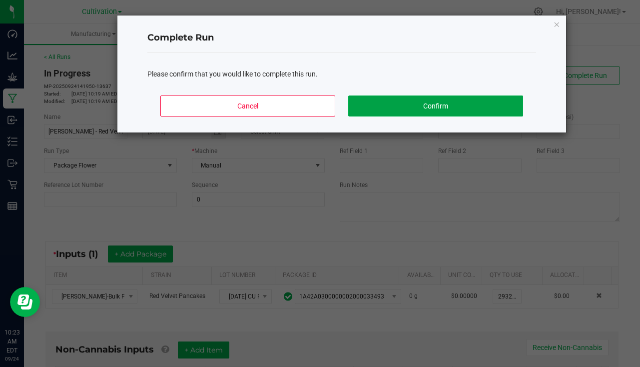
click at [436, 107] on button "Confirm" at bounding box center [435, 105] width 175 height 21
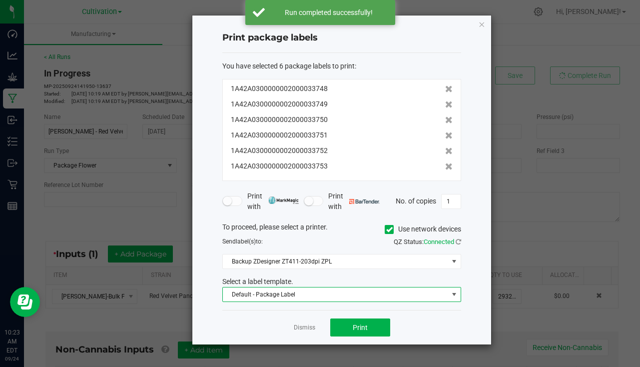
click at [330, 291] on span "Default - Package Label" at bounding box center [335, 294] width 225 height 14
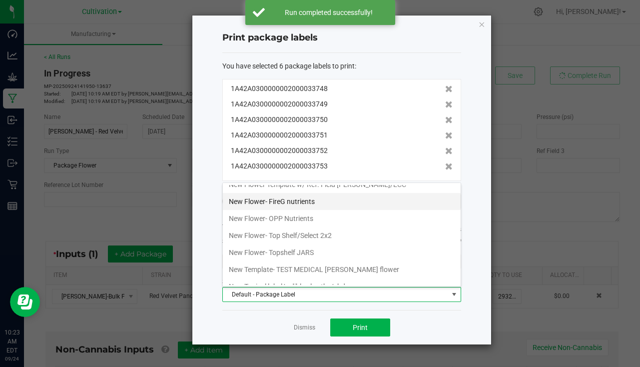
scroll to position [350, 0]
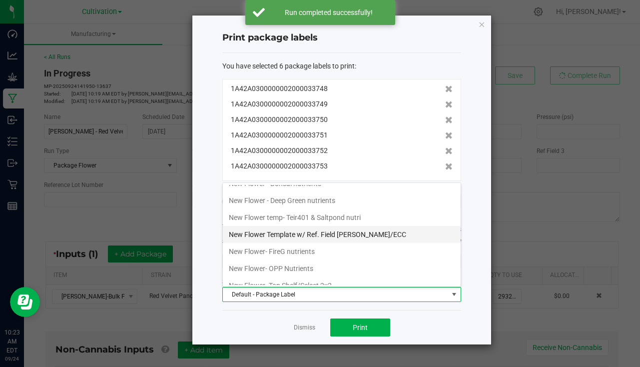
click at [352, 238] on li "New Flower Template w/ Ref. Field [PERSON_NAME]/ECC" at bounding box center [342, 234] width 238 height 17
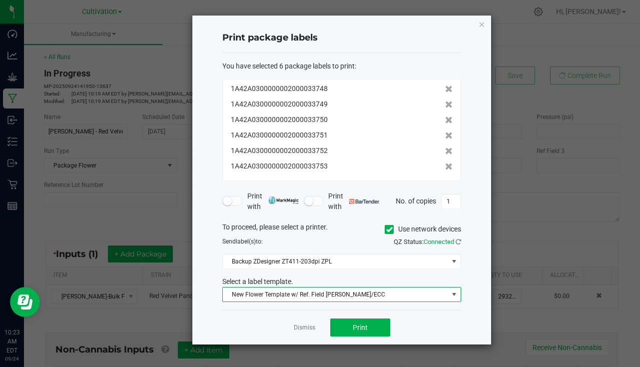
click at [319, 300] on span "New Flower Template w/ Ref. Field [PERSON_NAME]/ECC" at bounding box center [335, 294] width 225 height 14
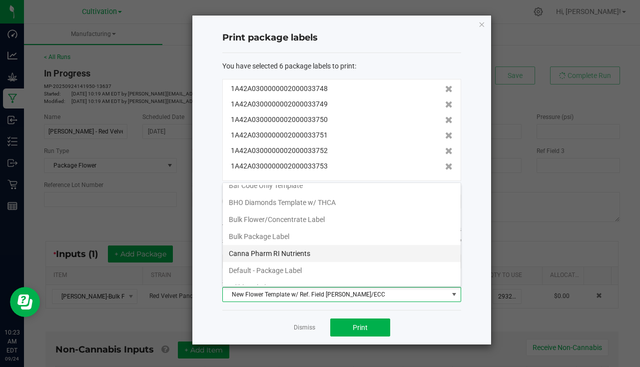
scroll to position [0, 0]
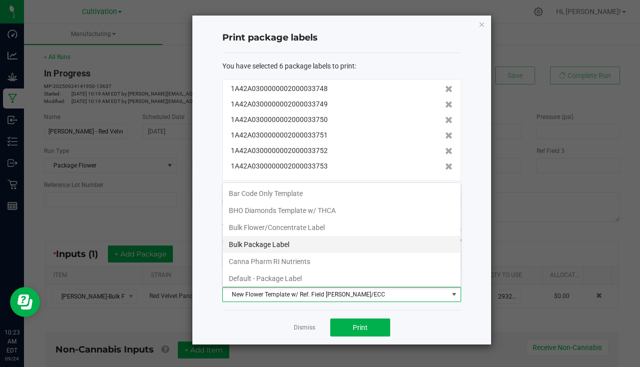
click at [294, 247] on li "Bulk Package Label" at bounding box center [342, 244] width 238 height 17
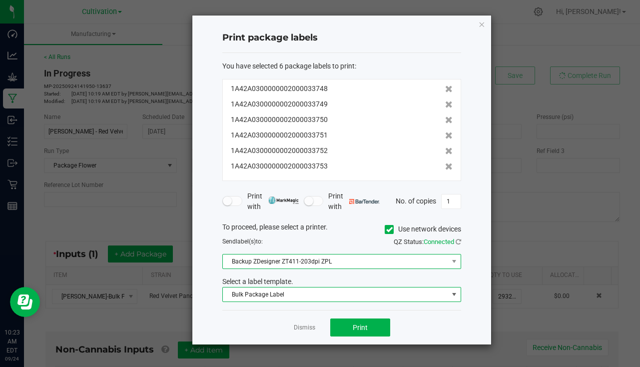
click at [311, 268] on span "Backup ZDesigner ZT411-203dpi ZPL" at bounding box center [335, 261] width 225 height 14
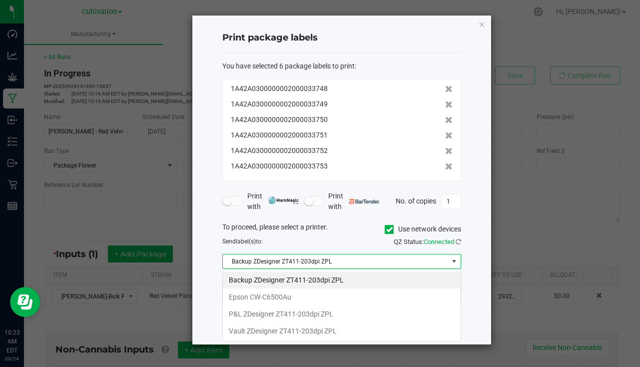
scroll to position [15, 239]
click at [302, 319] on li "P&L ZDesigner ZT411-203dpi ZPL" at bounding box center [342, 313] width 238 height 17
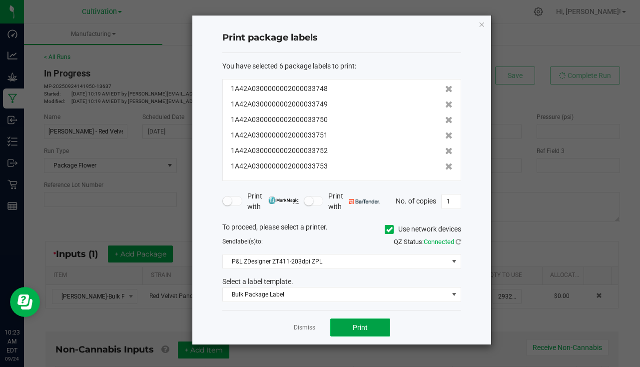
click at [352, 325] on button "Print" at bounding box center [360, 327] width 60 height 18
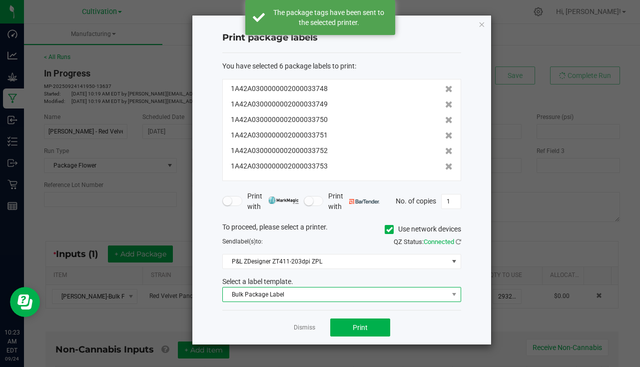
click at [308, 295] on span "Bulk Package Label" at bounding box center [335, 294] width 225 height 14
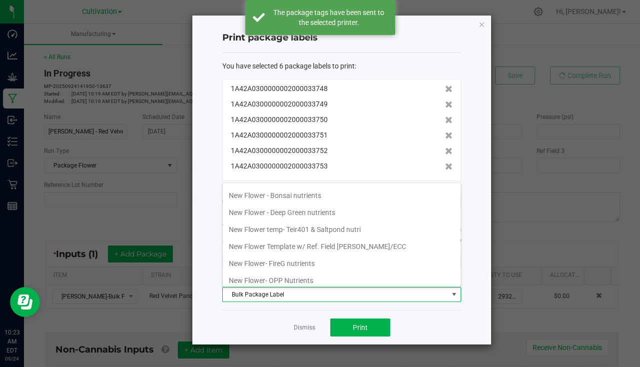
scroll to position [350, 0]
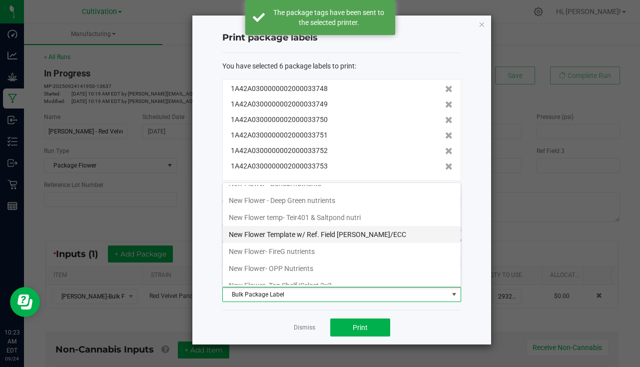
click at [337, 227] on li "New Flower Template w/ Ref. Field [PERSON_NAME]/ECC" at bounding box center [342, 234] width 238 height 17
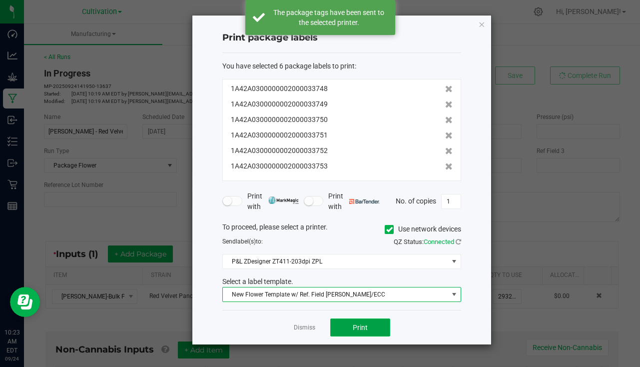
click at [360, 326] on span "Print" at bounding box center [360, 327] width 15 height 8
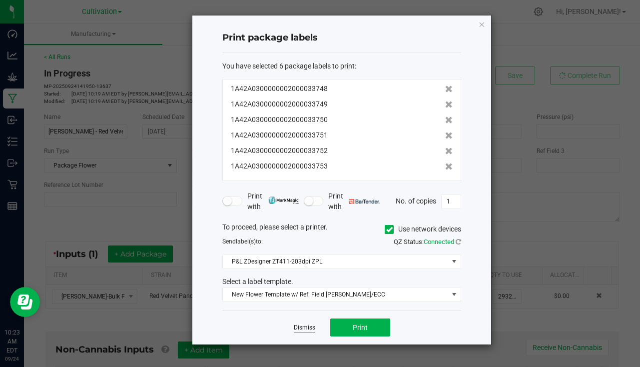
click at [308, 326] on link "Dismiss" at bounding box center [304, 327] width 21 height 8
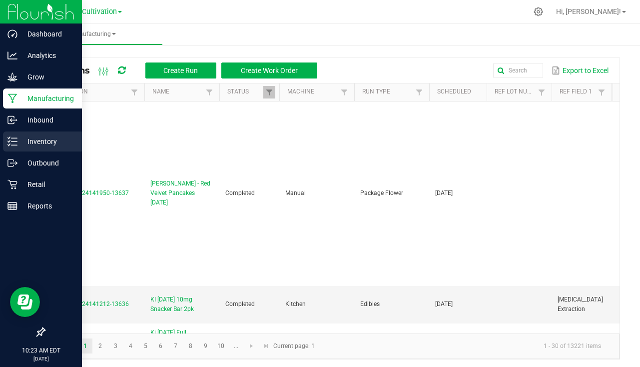
click at [13, 141] on icon at bounding box center [12, 141] width 10 height 10
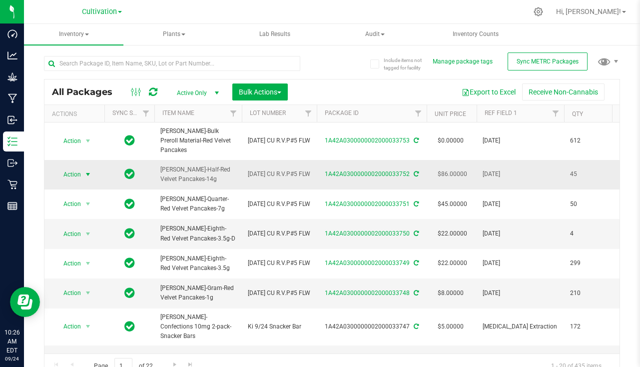
click at [89, 170] on span "select" at bounding box center [88, 174] width 8 height 8
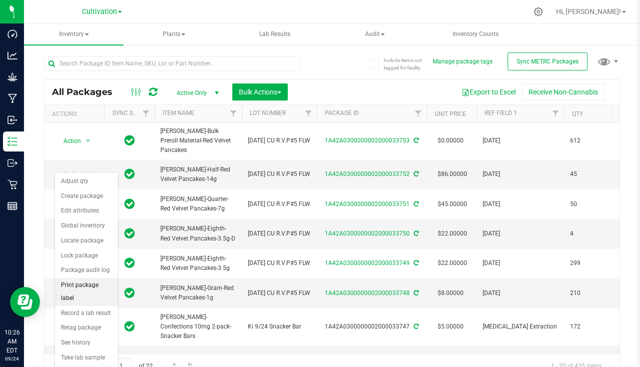
click at [96, 288] on li "Print package label" at bounding box center [86, 291] width 63 height 27
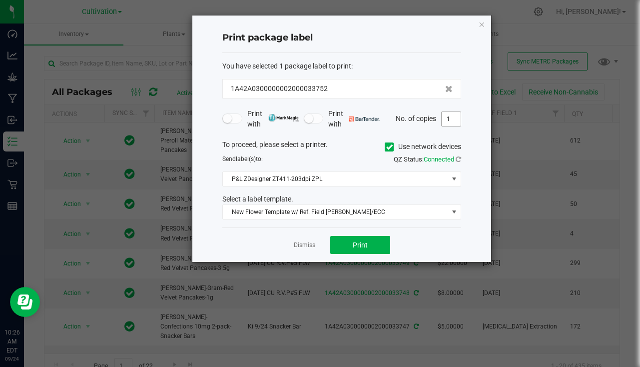
click at [453, 119] on input "1" at bounding box center [451, 119] width 19 height 14
type input "45"
click at [378, 243] on button "Print" at bounding box center [360, 245] width 60 height 18
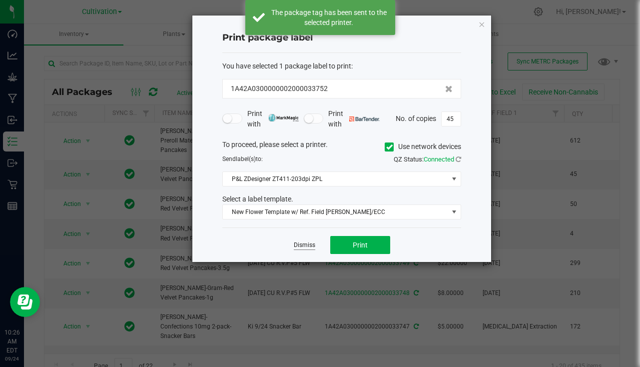
click at [308, 245] on link "Dismiss" at bounding box center [304, 245] width 21 height 8
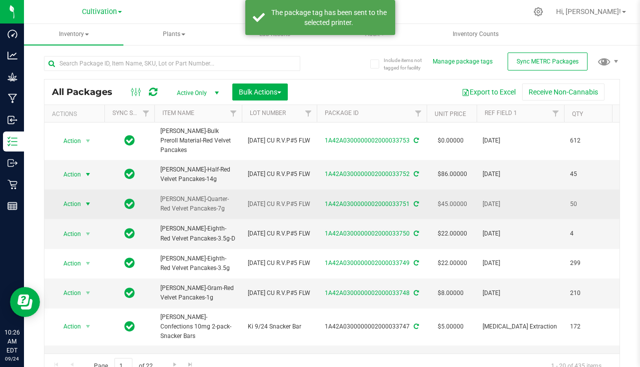
click at [74, 197] on span "Action" at bounding box center [67, 204] width 27 height 14
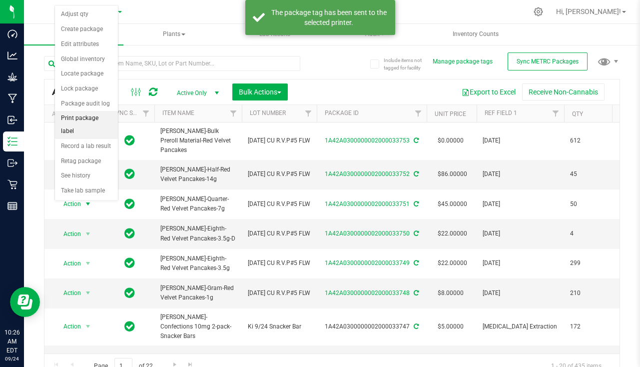
click at [85, 120] on li "Print package label" at bounding box center [86, 124] width 63 height 27
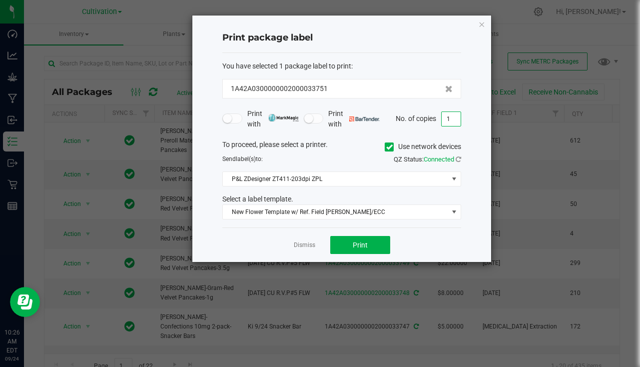
click at [454, 118] on input "1" at bounding box center [451, 119] width 19 height 14
type input "50"
click at [378, 248] on button "Print" at bounding box center [360, 245] width 60 height 18
click at [301, 244] on link "Dismiss" at bounding box center [304, 245] width 21 height 8
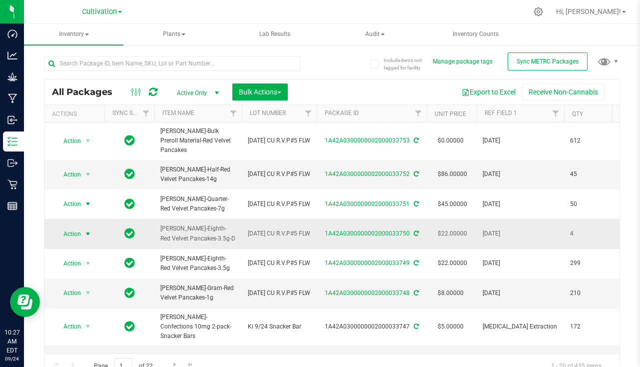
click at [84, 230] on span "select" at bounding box center [88, 234] width 8 height 8
click at [275, 9] on div at bounding box center [353, 11] width 348 height 19
click at [86, 229] on span "select" at bounding box center [88, 234] width 12 height 14
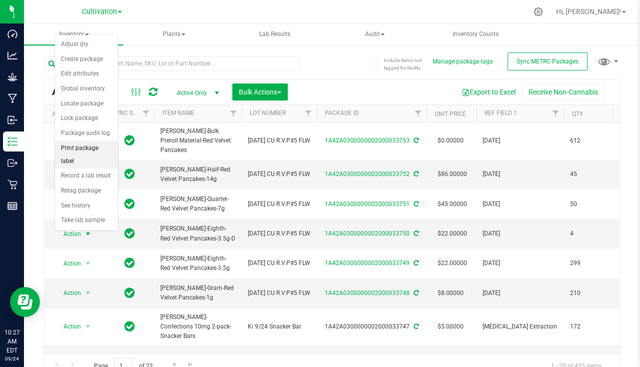
click at [93, 150] on li "Print package label" at bounding box center [86, 154] width 63 height 27
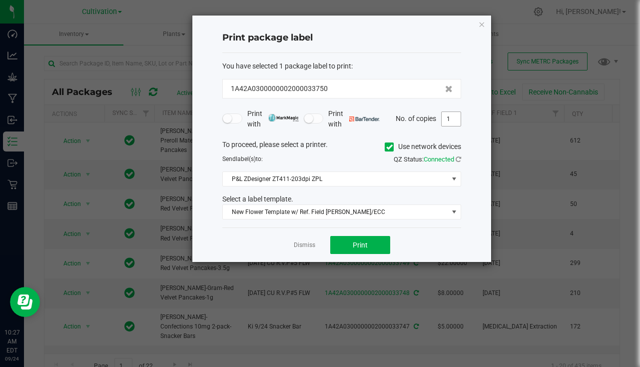
click at [443, 117] on input "1" at bounding box center [451, 119] width 19 height 14
type input "4"
click at [381, 241] on button "Print" at bounding box center [360, 245] width 60 height 18
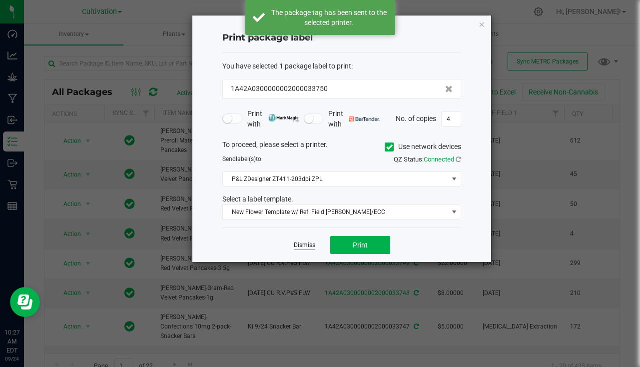
click at [308, 244] on link "Dismiss" at bounding box center [304, 245] width 21 height 8
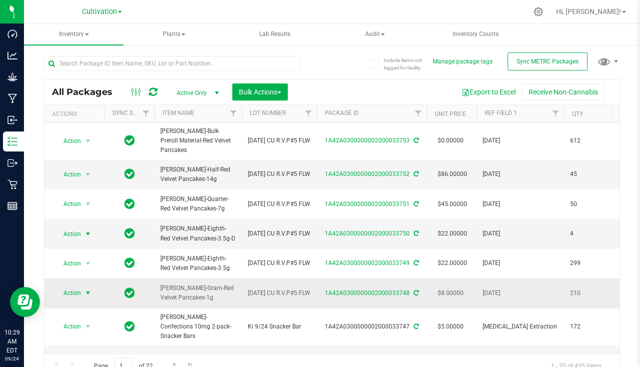
click at [79, 286] on span "Action" at bounding box center [67, 293] width 27 height 14
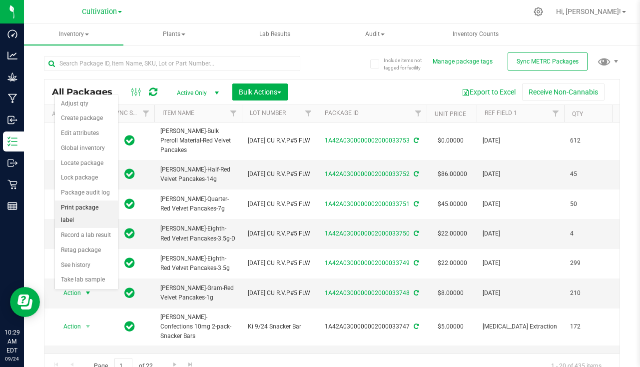
click at [88, 213] on li "Print package label" at bounding box center [86, 213] width 63 height 27
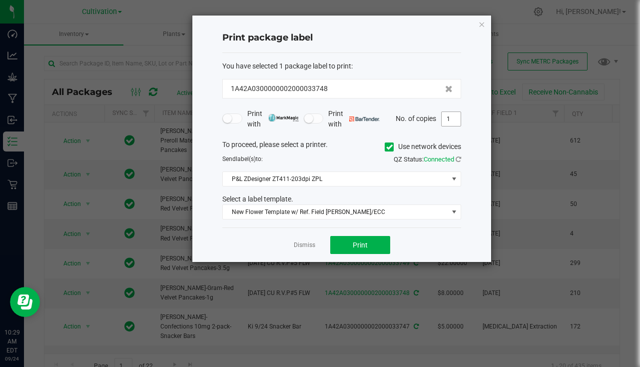
click at [456, 123] on input "1" at bounding box center [451, 119] width 19 height 14
type input "210"
click at [353, 244] on span "Print" at bounding box center [360, 245] width 15 height 8
click at [314, 242] on link "Dismiss" at bounding box center [304, 245] width 21 height 8
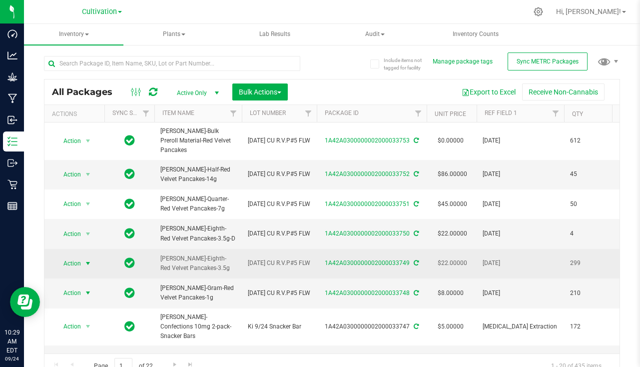
click at [82, 256] on span "select" at bounding box center [88, 263] width 12 height 14
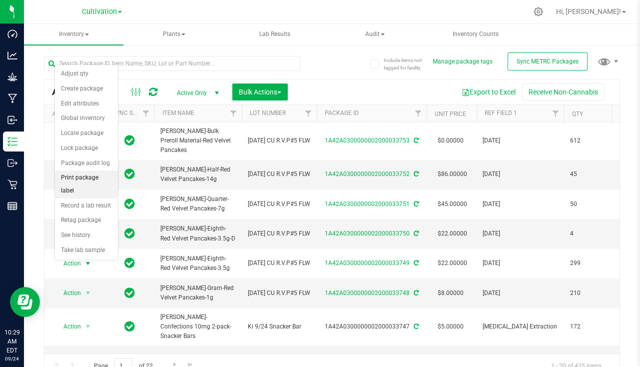
click at [89, 184] on li "Print package label" at bounding box center [86, 183] width 63 height 27
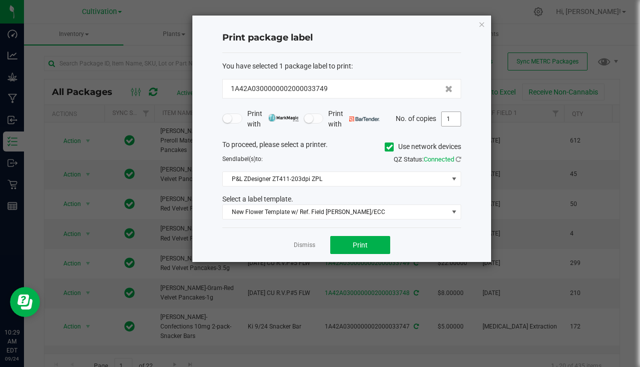
click at [445, 122] on input "1" at bounding box center [451, 119] width 19 height 14
type input "299"
click at [364, 244] on span "Print" at bounding box center [360, 245] width 15 height 8
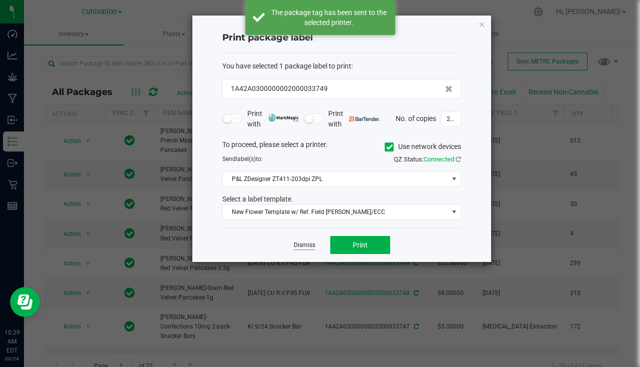
click at [308, 247] on link "Dismiss" at bounding box center [304, 245] width 21 height 8
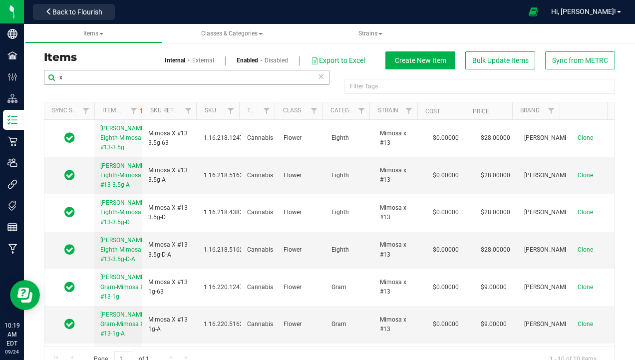
type input "x"
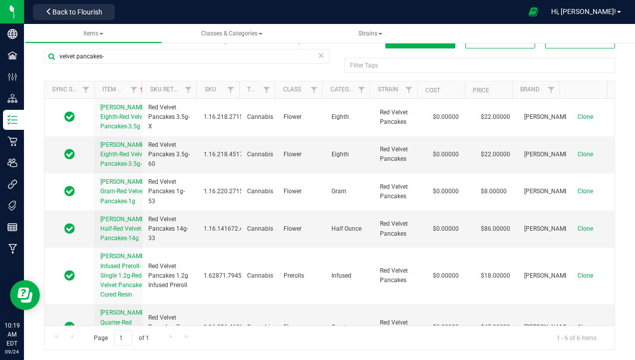
type input "velvet pancakes-"
